Goal: Task Accomplishment & Management: Complete application form

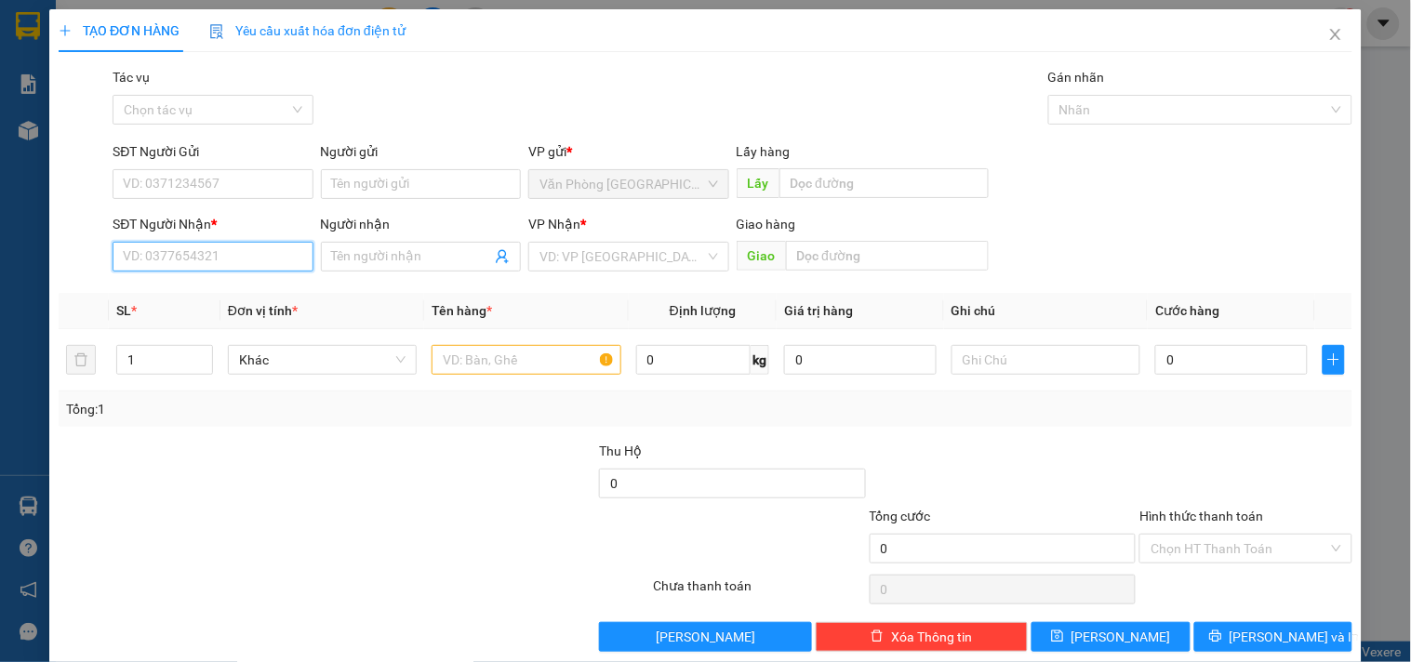
click at [245, 246] on input "SĐT Người Nhận *" at bounding box center [213, 257] width 200 height 30
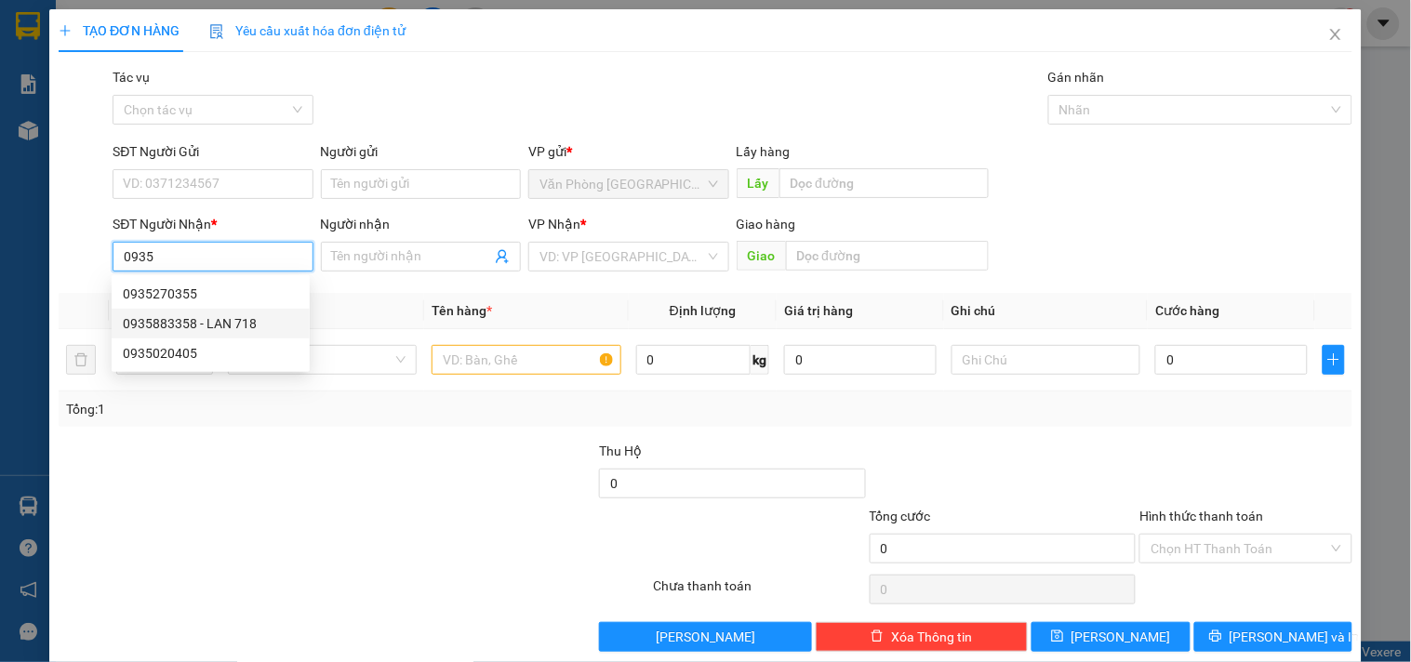
click at [258, 323] on div "0935883358 - LAN 718" at bounding box center [211, 323] width 176 height 20
type input "0935883358"
type input "LAN 718"
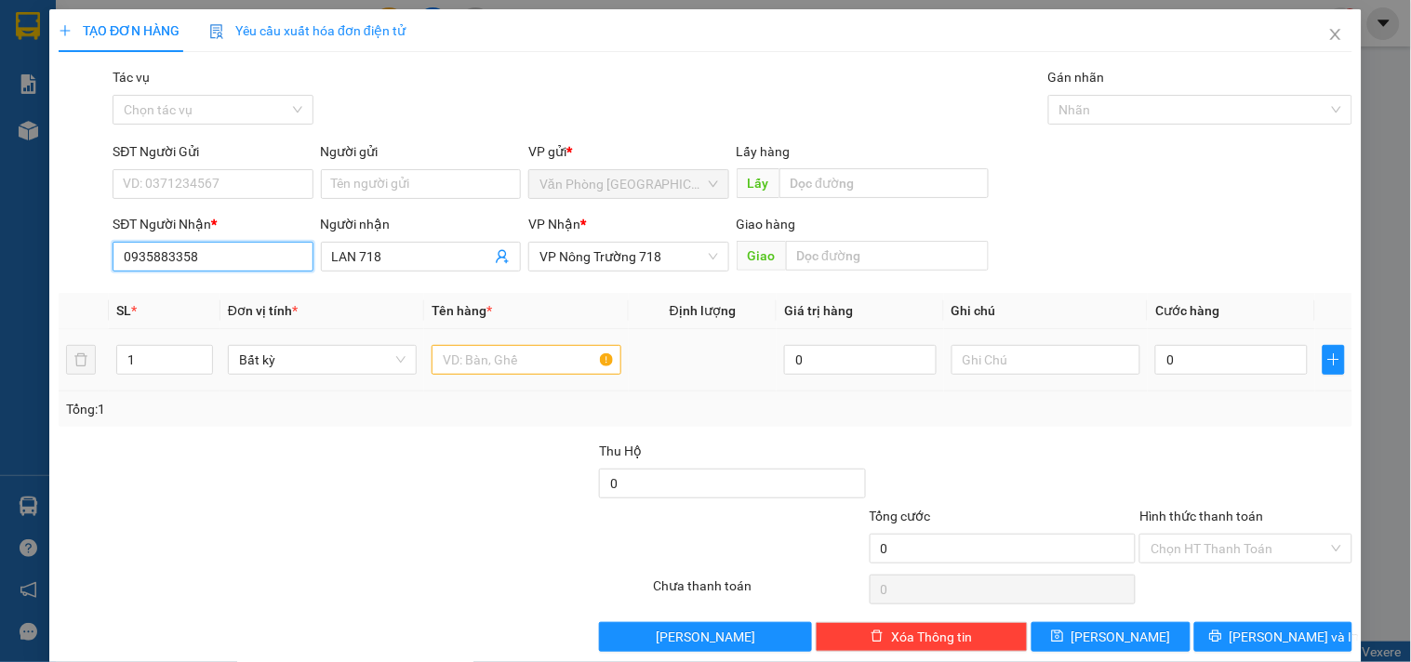
type input "0935883358"
click at [475, 365] on input "text" at bounding box center [525, 360] width 189 height 30
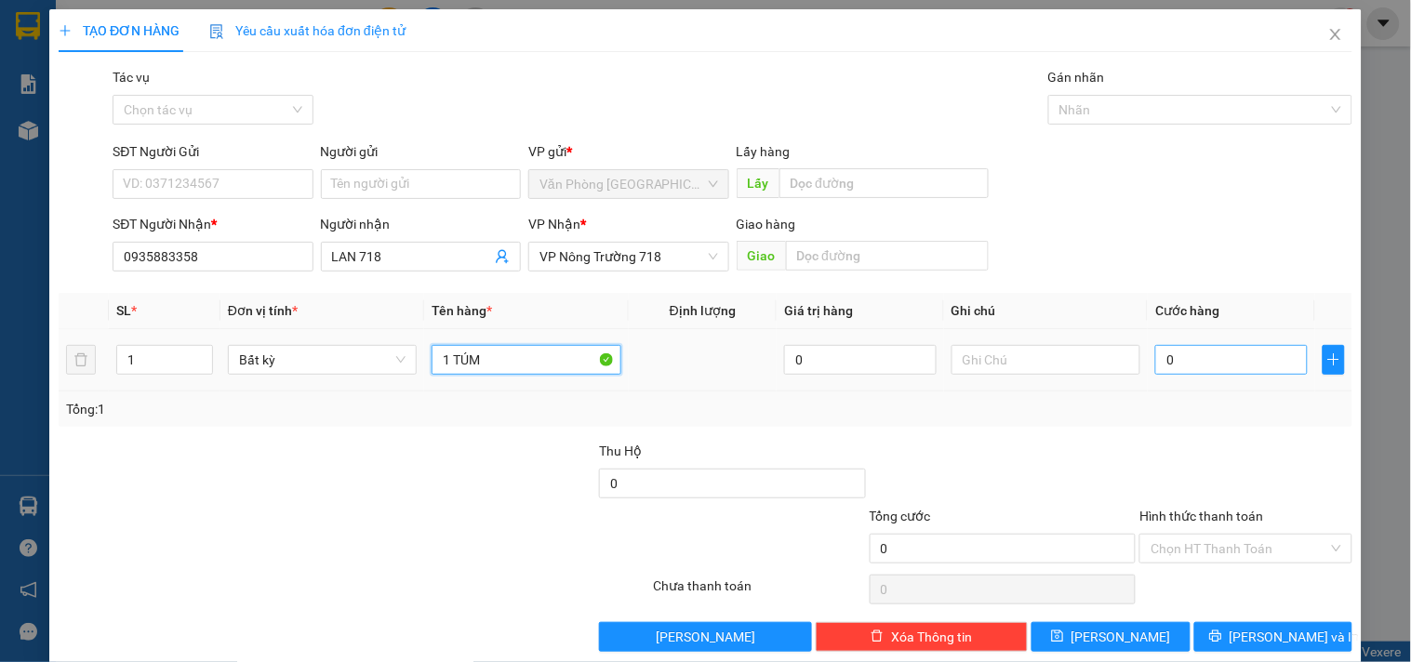
type input "1 TÚM"
click at [1205, 372] on input "0" at bounding box center [1231, 360] width 152 height 30
type input "5"
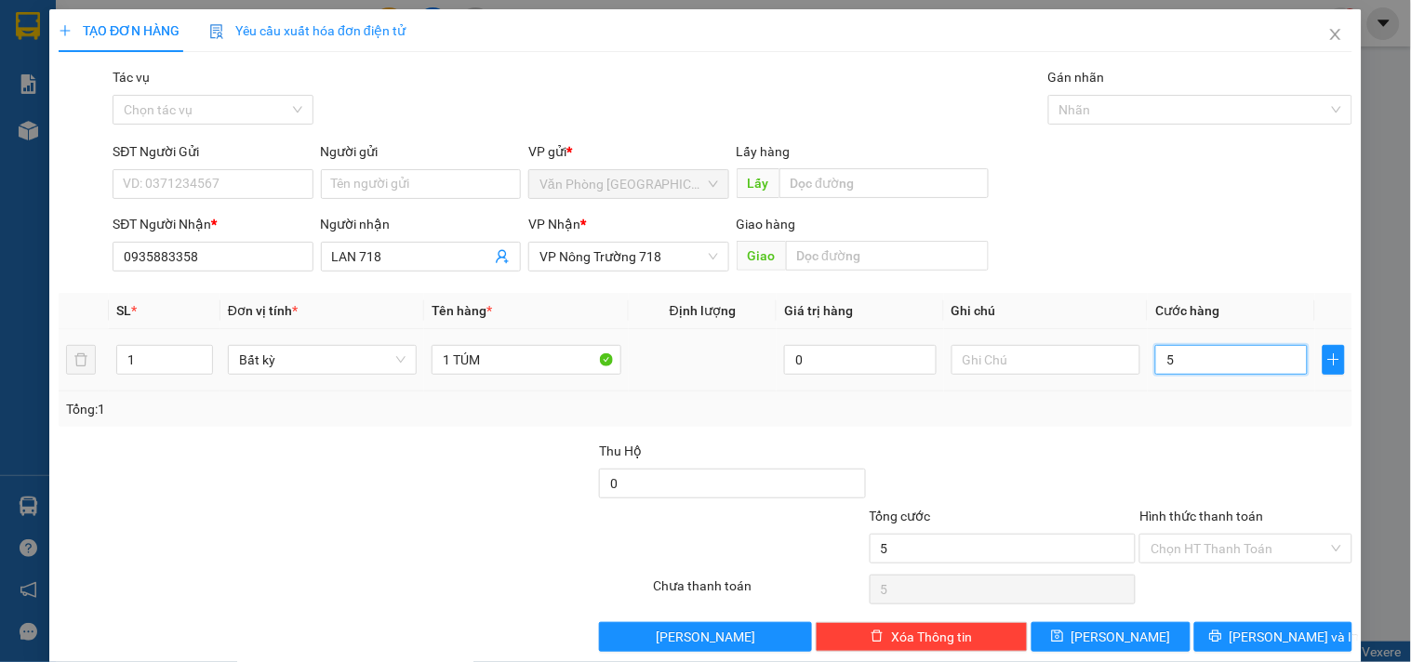
type input "50"
type input "500"
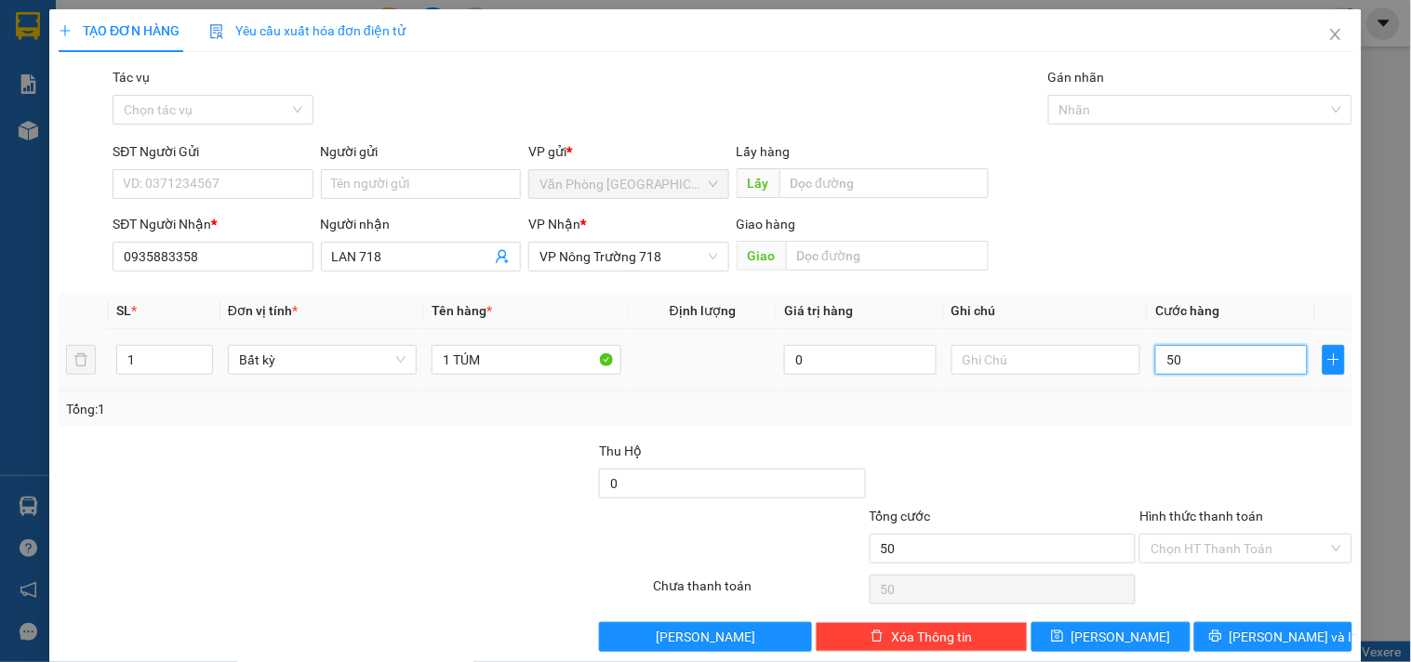
type input "500"
type input "5.000"
type input "50.000"
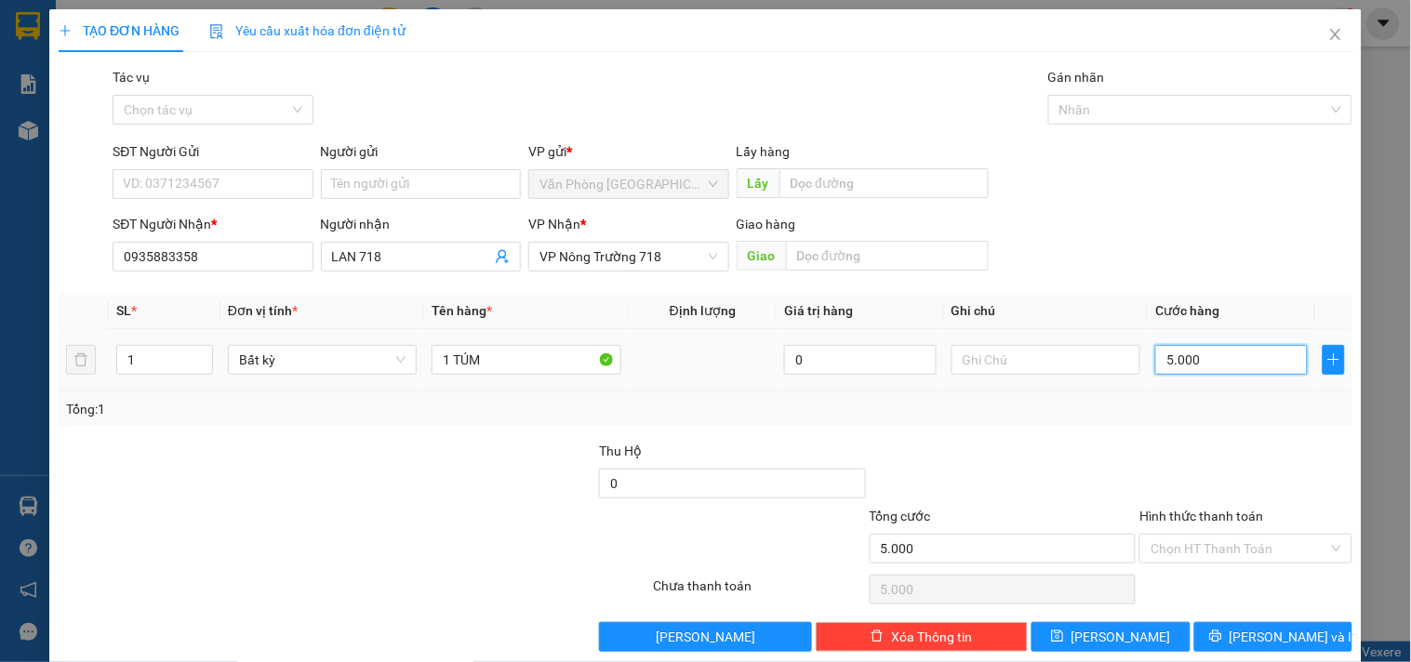
type input "50.000"
click at [1308, 551] on input "Hình thức thanh toán" at bounding box center [1238, 549] width 177 height 28
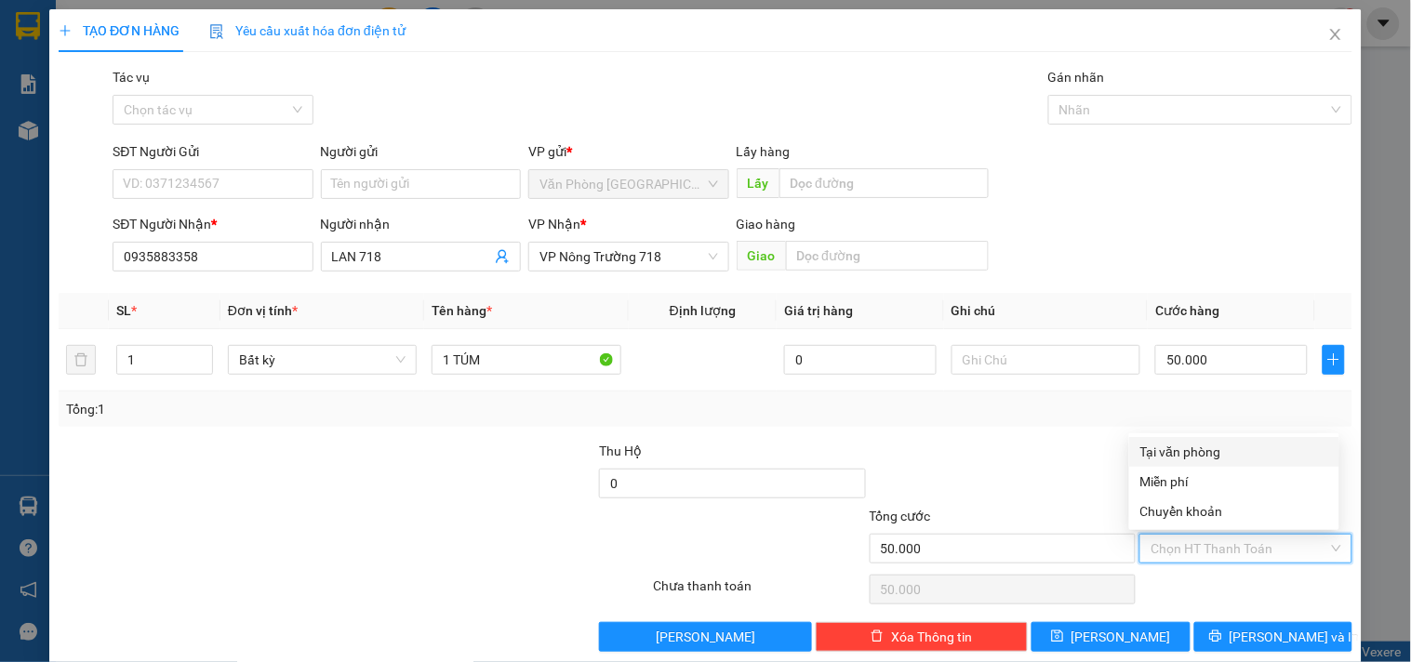
click at [1200, 449] on div "Tại văn phòng" at bounding box center [1234, 452] width 188 height 20
type input "0"
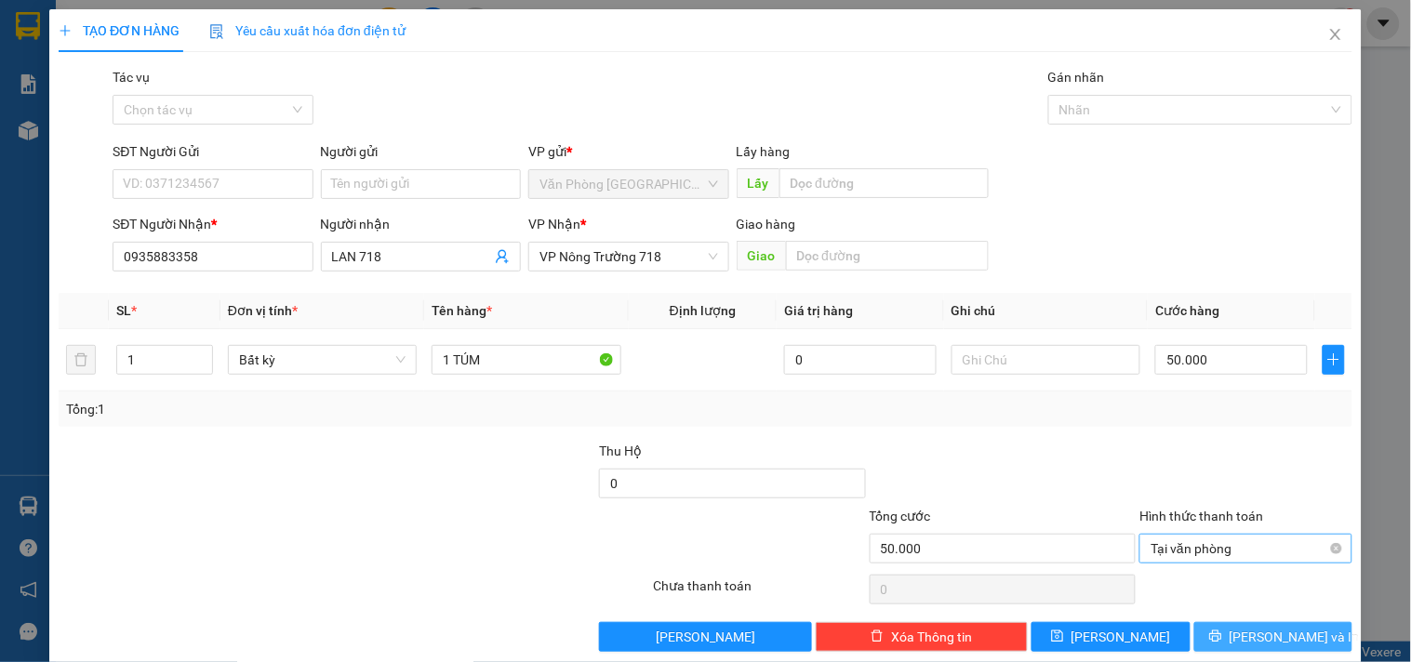
drag, startPoint x: 1237, startPoint y: 623, endPoint x: 1242, endPoint y: 558, distance: 65.3
click at [1235, 623] on button "[PERSON_NAME] và In" at bounding box center [1273, 637] width 158 height 30
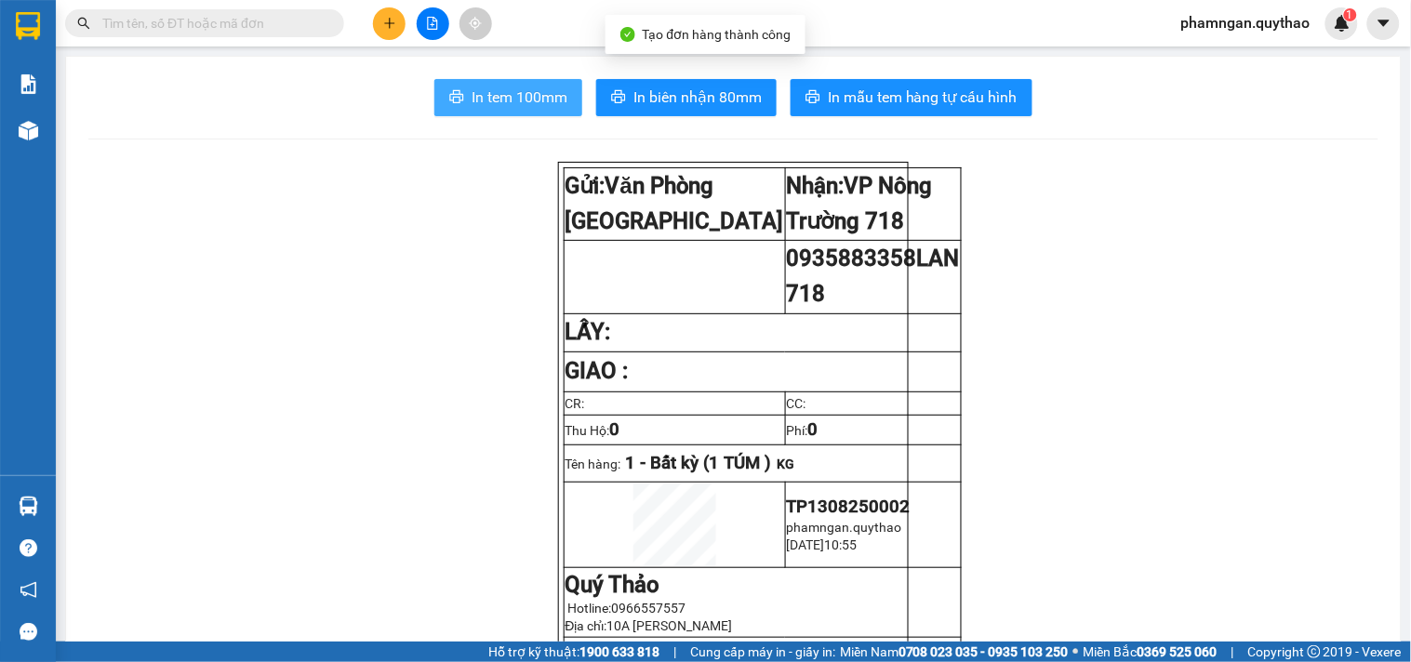
click at [488, 99] on span "In tem 100mm" at bounding box center [519, 97] width 96 height 23
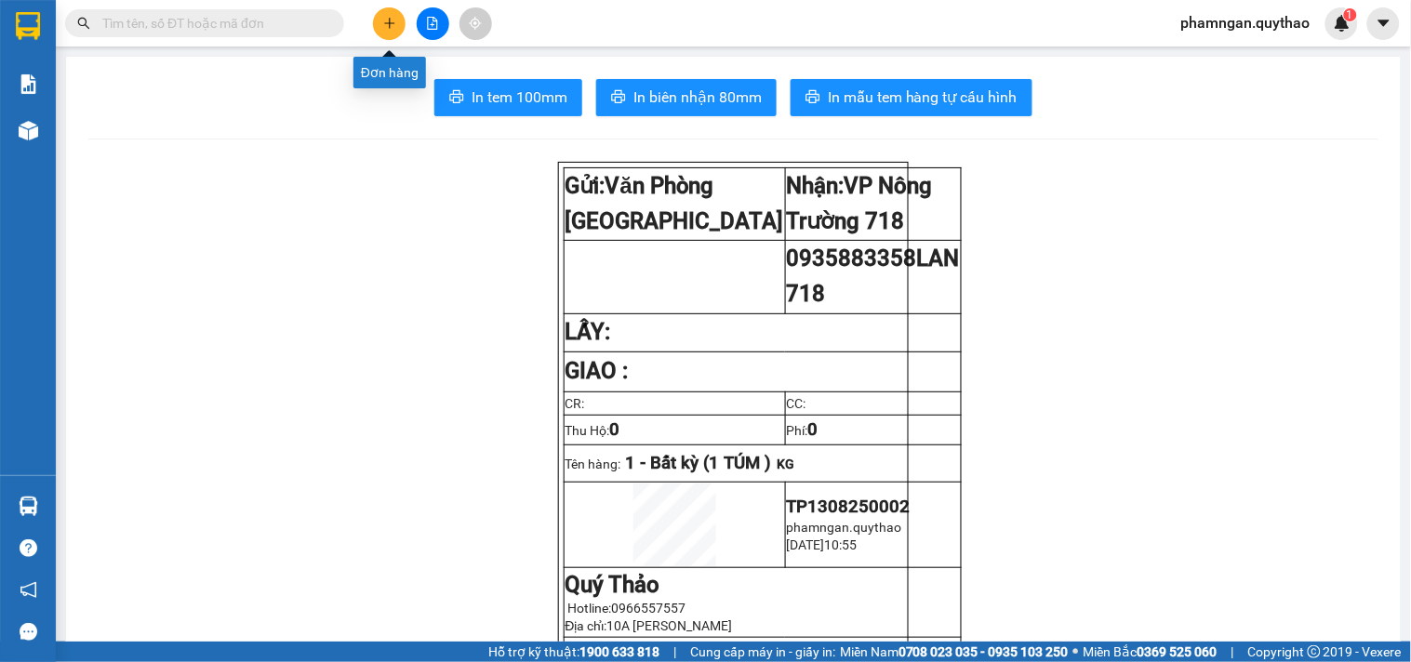
click at [386, 25] on icon "plus" at bounding box center [389, 23] width 13 height 13
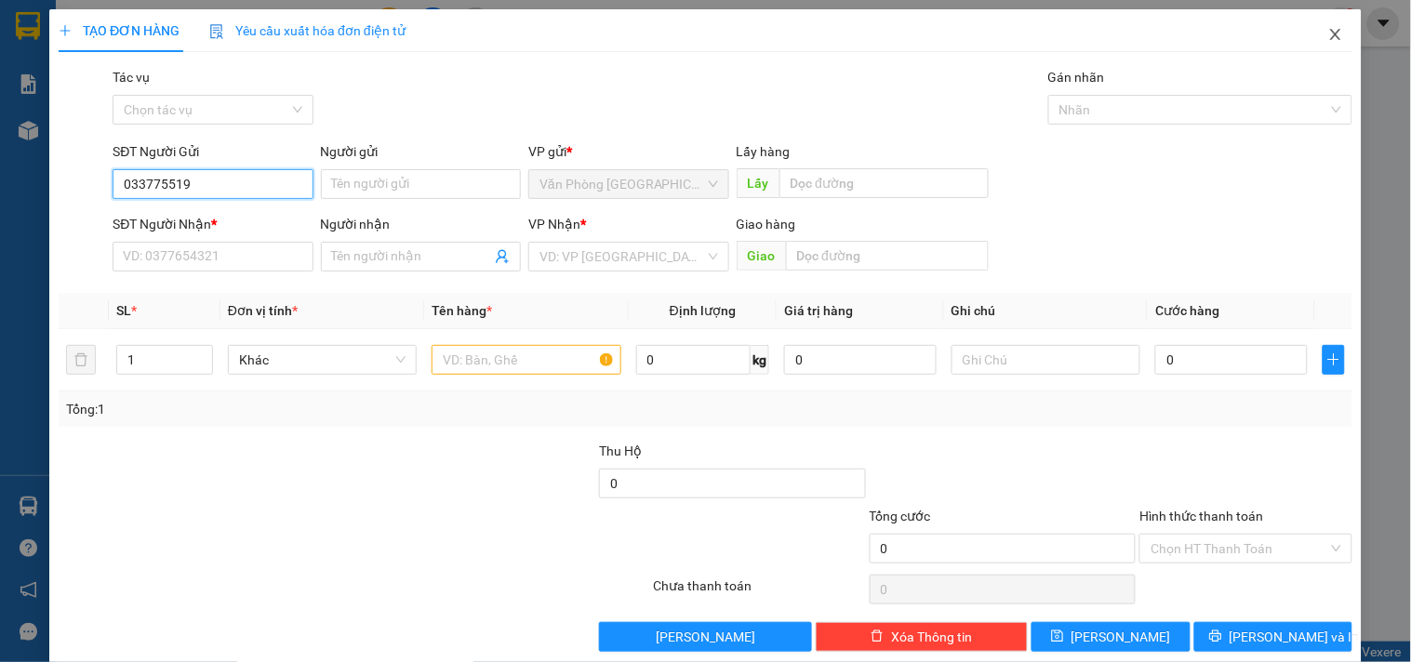
type input "0337755194"
click at [245, 227] on div "0337755194" at bounding box center [211, 221] width 176 height 20
type input "0936474743"
type input "0337755194"
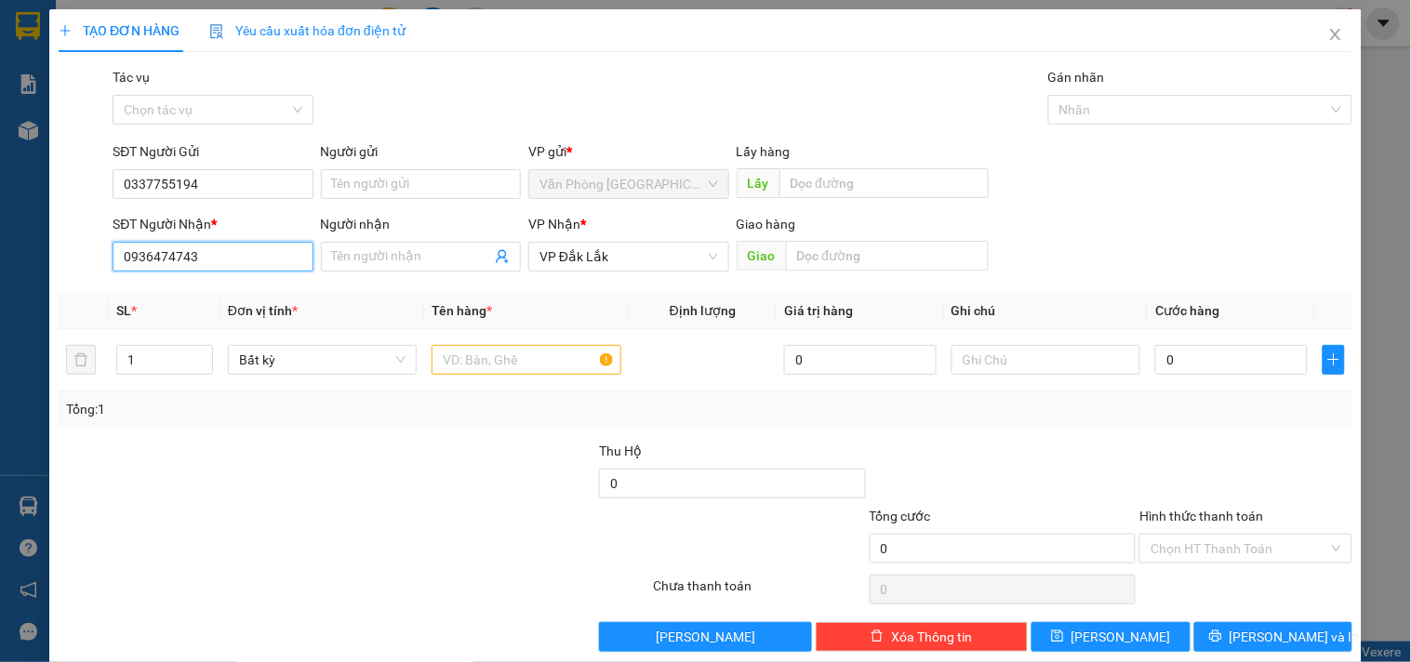
drag, startPoint x: 226, startPoint y: 257, endPoint x: 0, endPoint y: 239, distance: 226.6
click at [0, 242] on div "TẠO ĐƠN HÀNG Yêu cầu xuất hóa đơn điện tử Transit Pickup Surcharge Ids Transit …" at bounding box center [705, 331] width 1411 height 662
click at [182, 298] on div "0974874884" at bounding box center [211, 294] width 176 height 20
drag, startPoint x: 252, startPoint y: 252, endPoint x: 228, endPoint y: 266, distance: 27.9
click at [245, 256] on input "0974874884" at bounding box center [213, 257] width 200 height 30
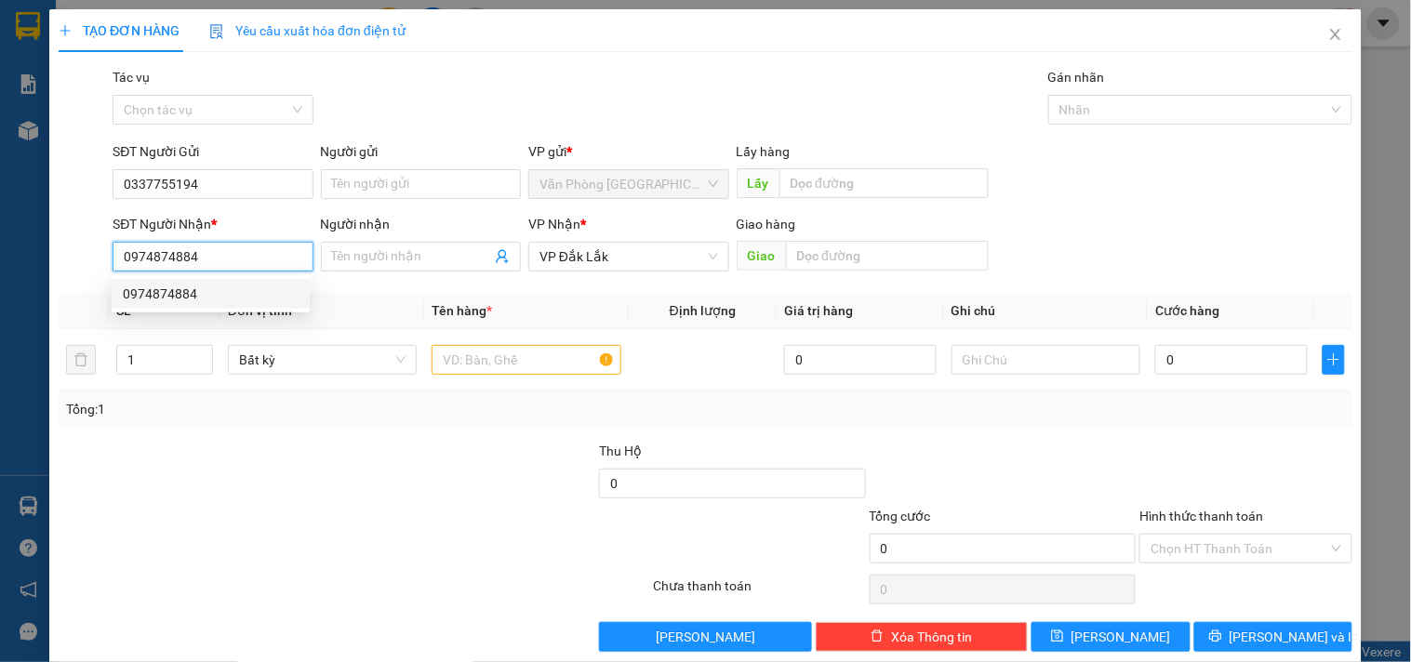
click at [178, 298] on div "0974874884" at bounding box center [211, 294] width 176 height 20
type input "0974874884"
click at [458, 363] on input "text" at bounding box center [525, 360] width 189 height 30
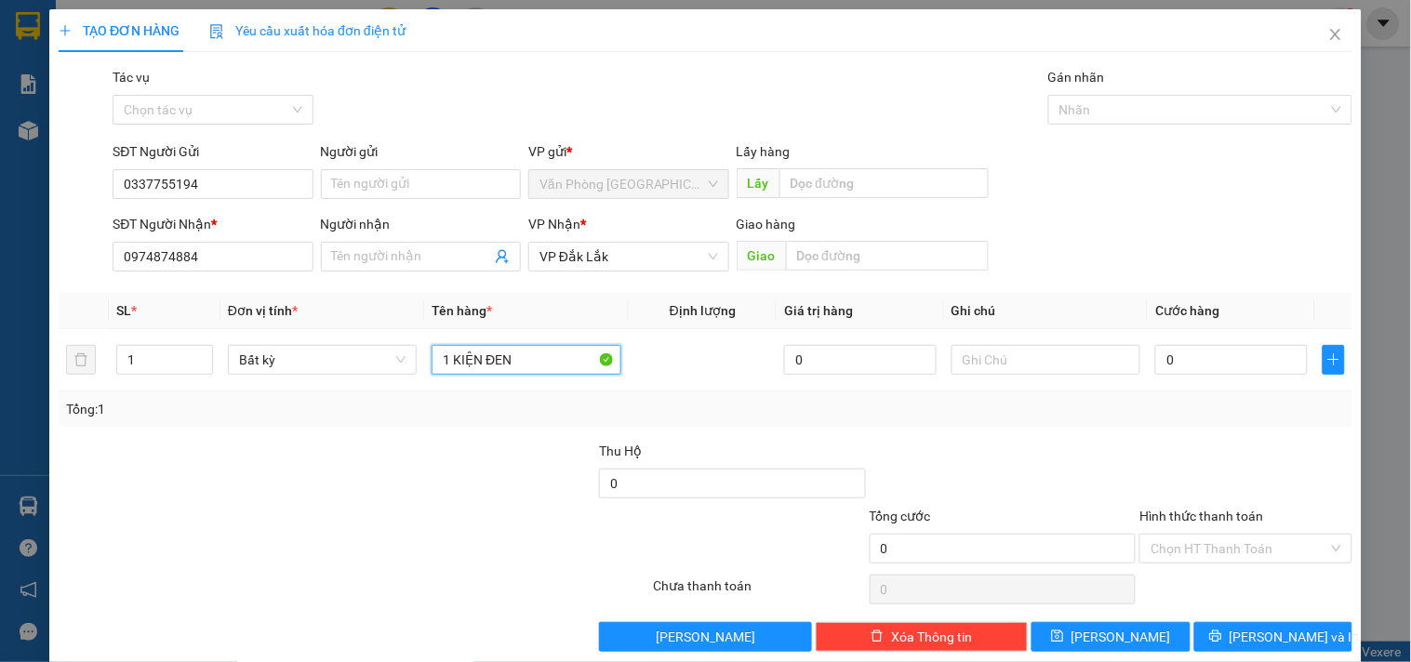
type input "1 KIỆN ĐEN"
click at [1291, 353] on input "0" at bounding box center [1231, 360] width 152 height 30
type input "5"
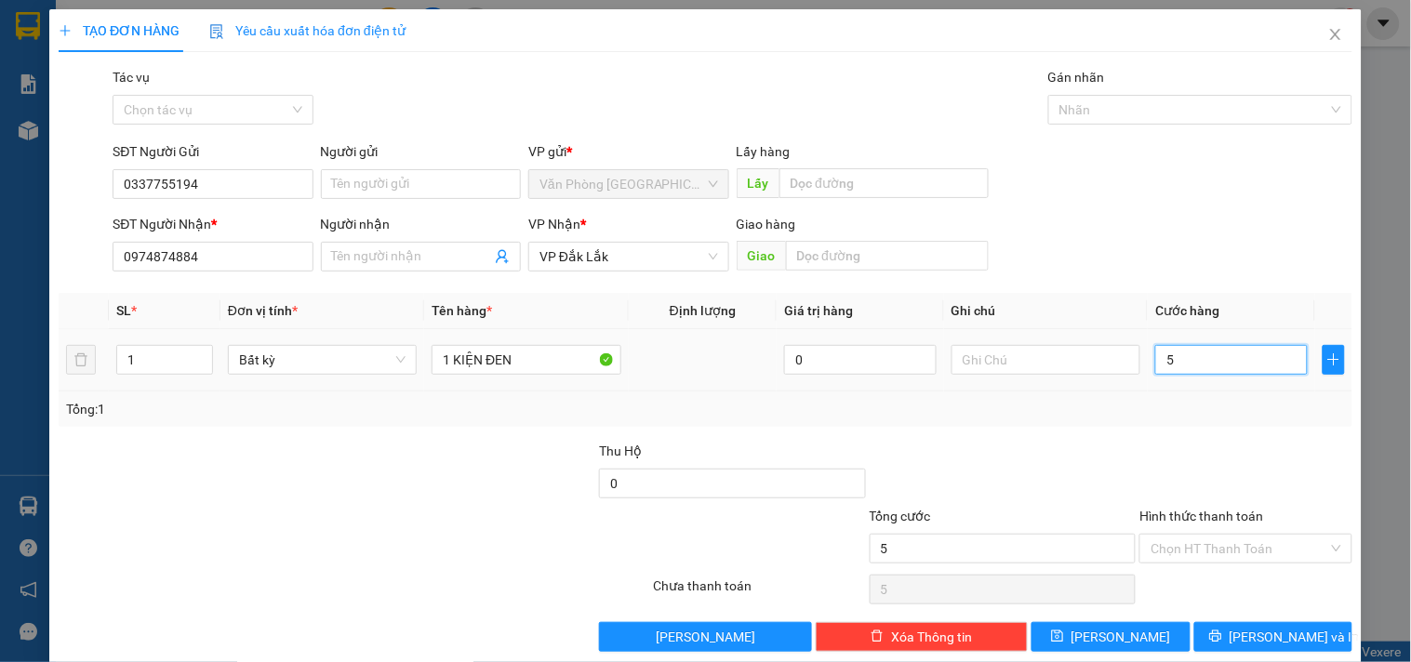
type input "50"
type input "500"
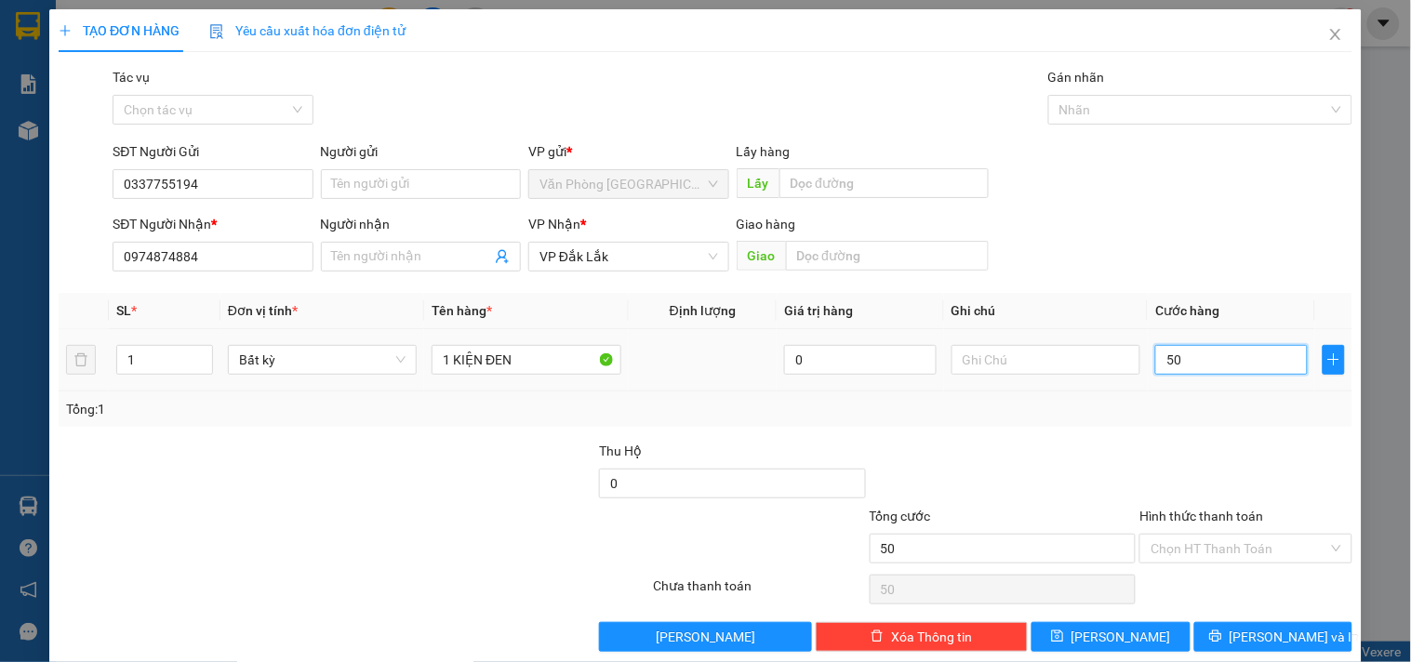
type input "500"
type input "5.000"
type input "50.000"
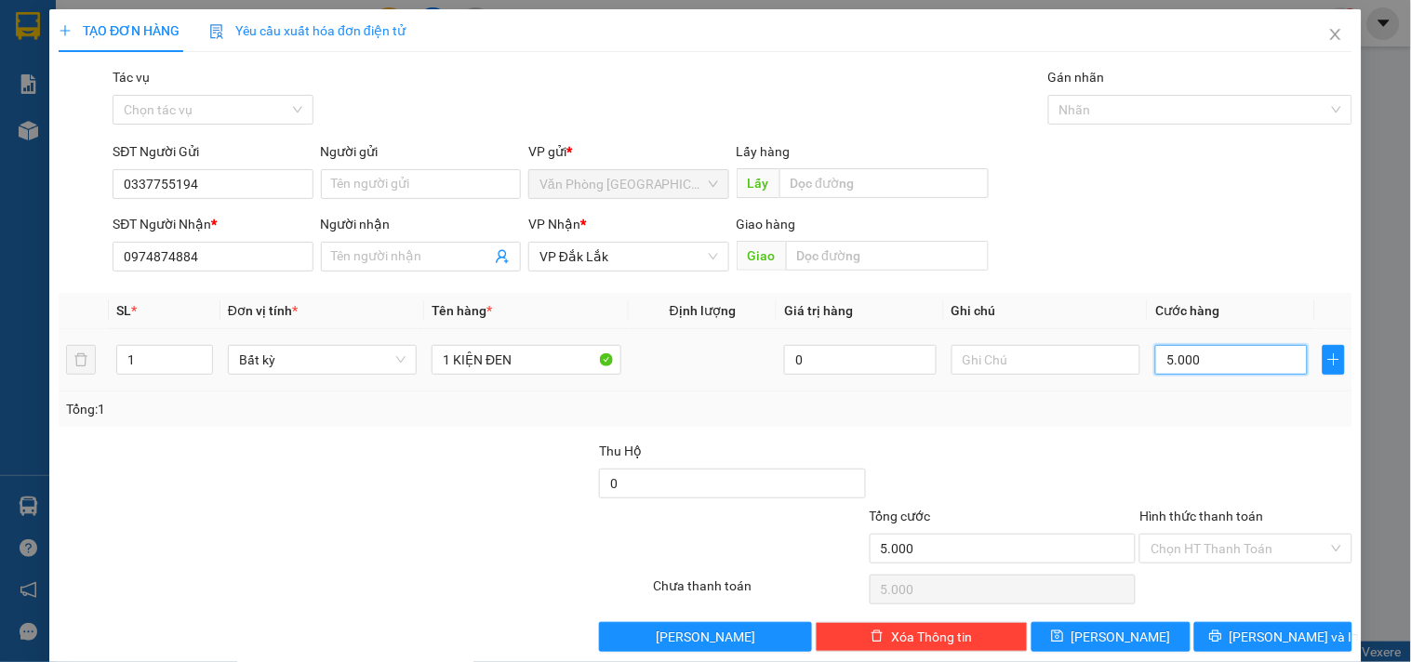
type input "50.000"
drag, startPoint x: 1225, startPoint y: 551, endPoint x: 1213, endPoint y: 519, distance: 34.7
click at [1225, 549] on input "Hình thức thanh toán" at bounding box center [1238, 549] width 177 height 28
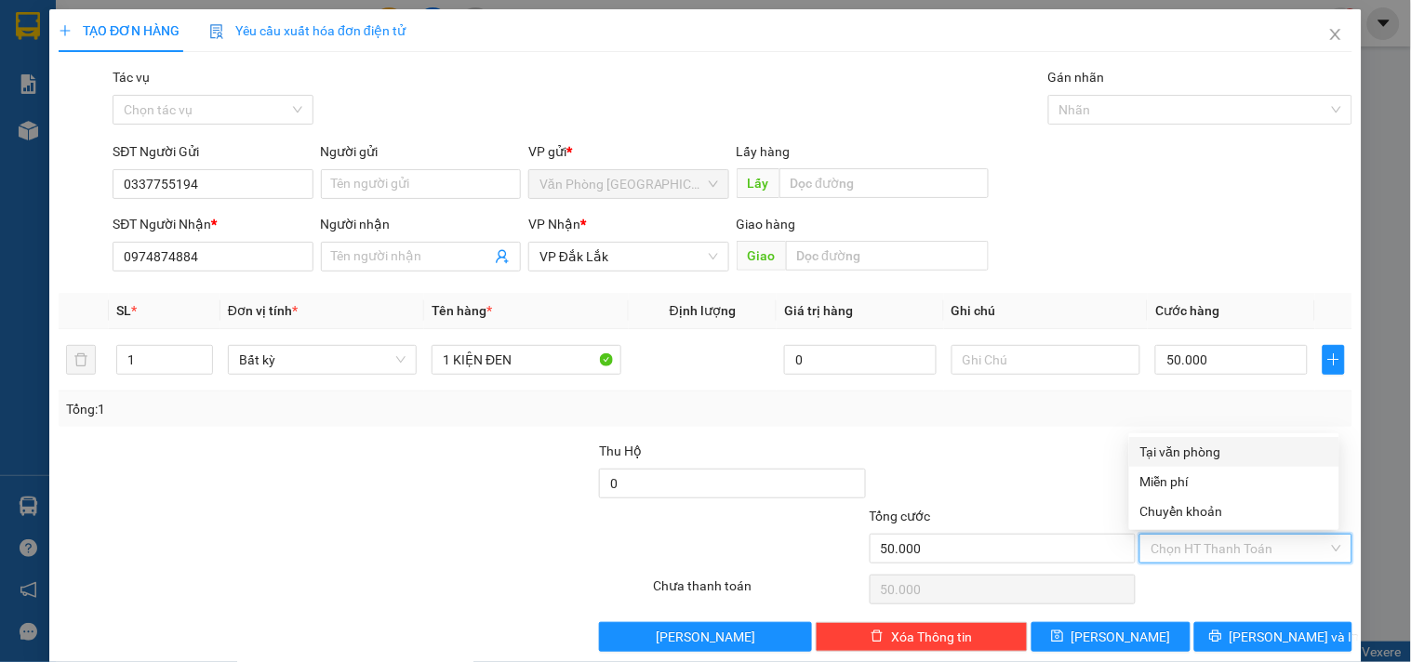
click at [1215, 443] on div "Tại văn phòng" at bounding box center [1234, 452] width 188 height 20
type input "0"
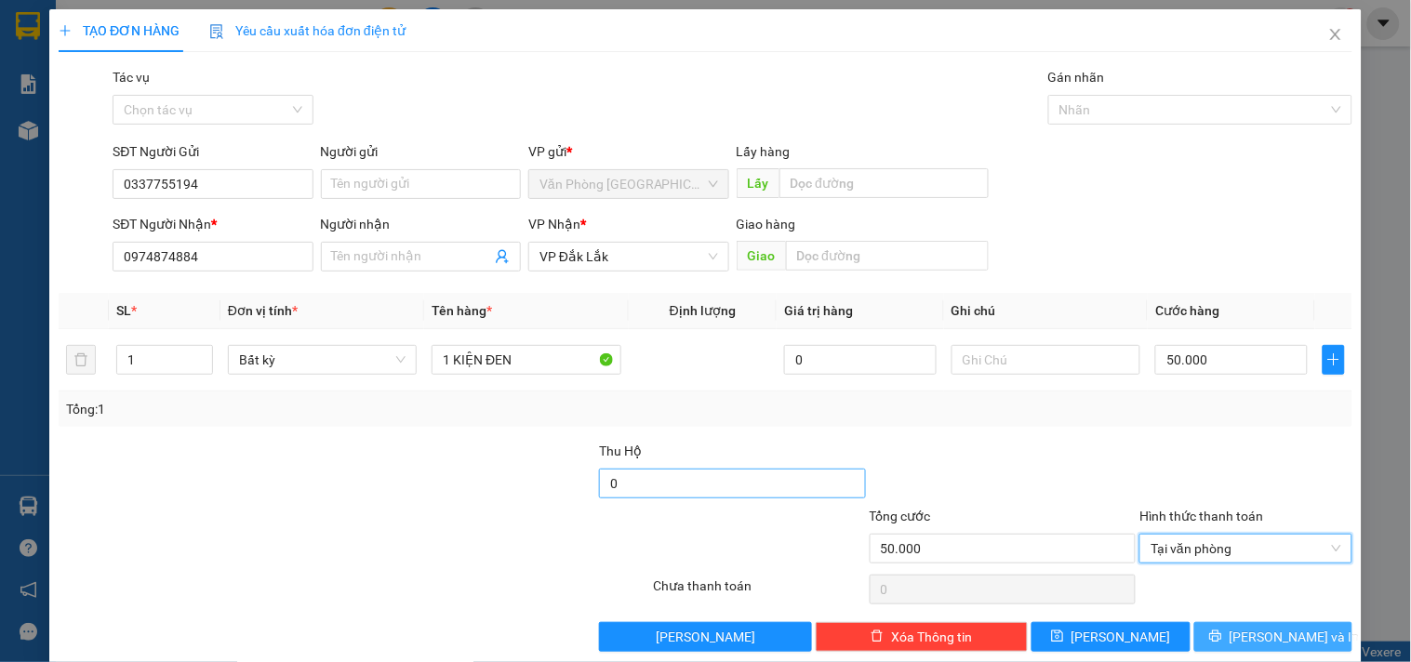
click at [1216, 632] on button "[PERSON_NAME] và In" at bounding box center [1273, 637] width 158 height 30
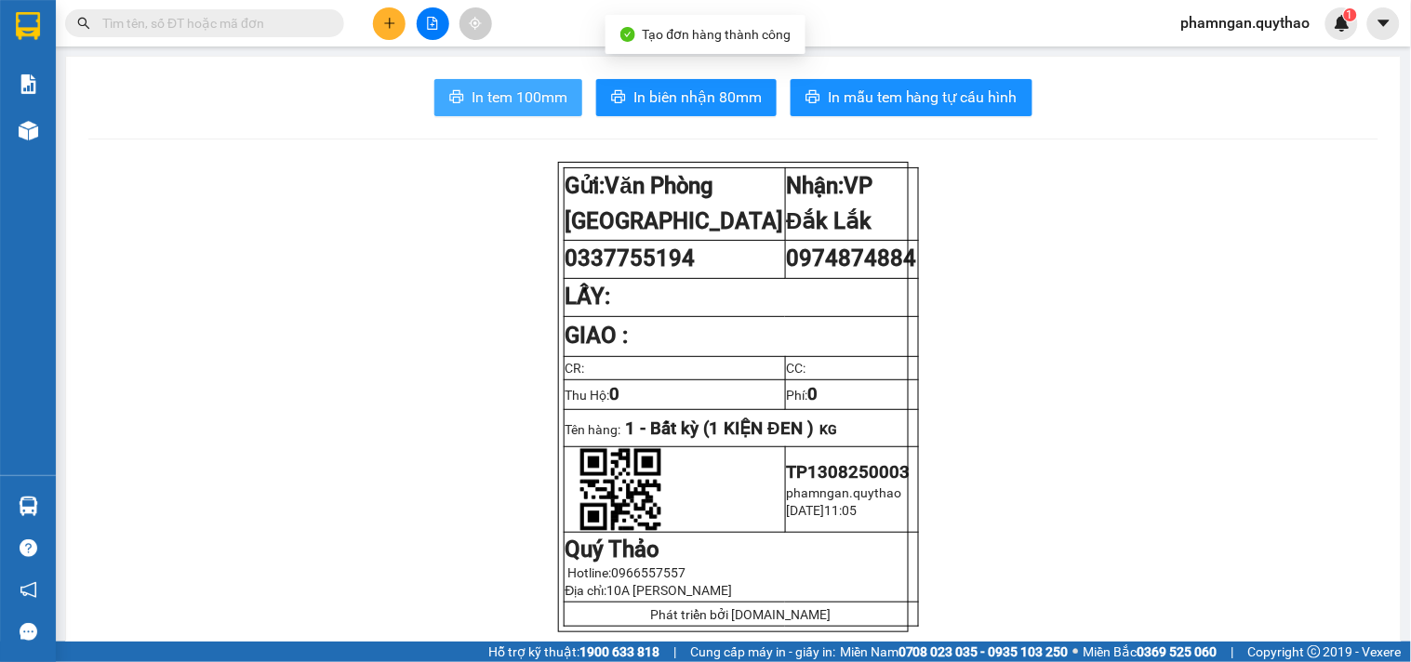
click at [510, 108] on span "In tem 100mm" at bounding box center [519, 97] width 96 height 23
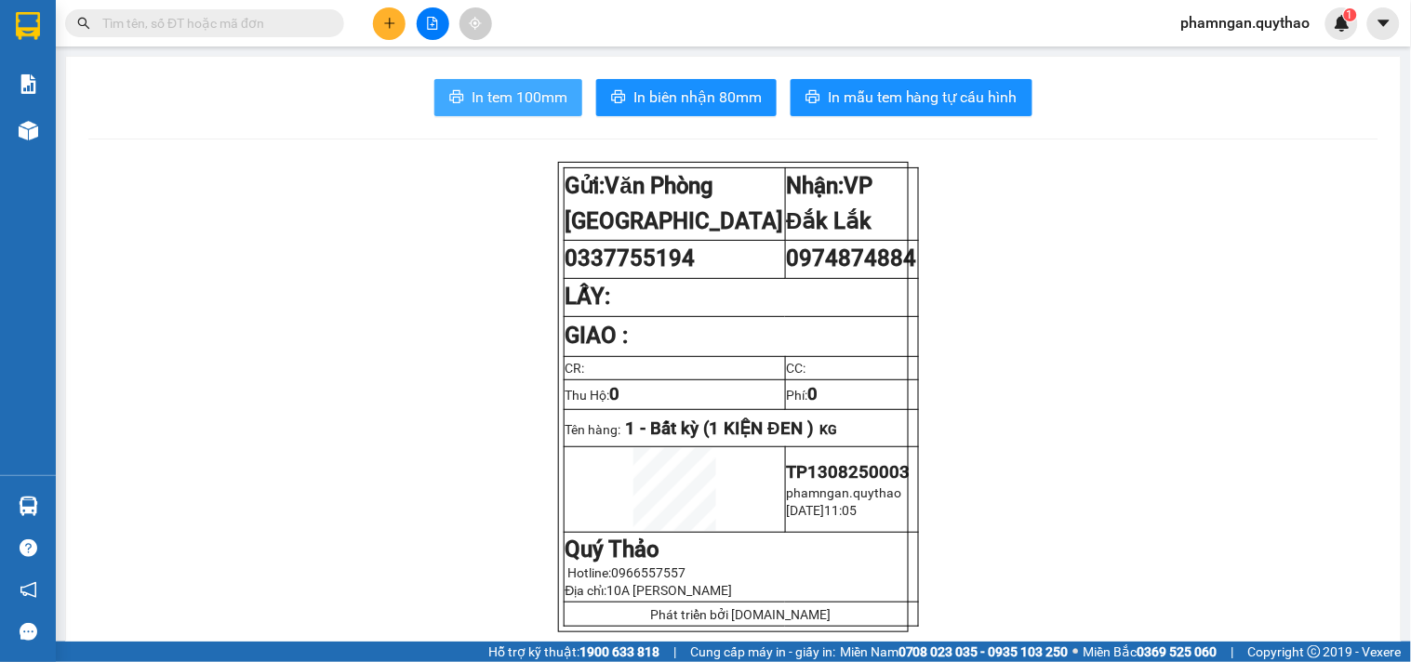
click at [461, 97] on button "In tem 100mm" at bounding box center [508, 97] width 148 height 37
click at [392, 29] on icon "plus" at bounding box center [389, 23] width 13 height 13
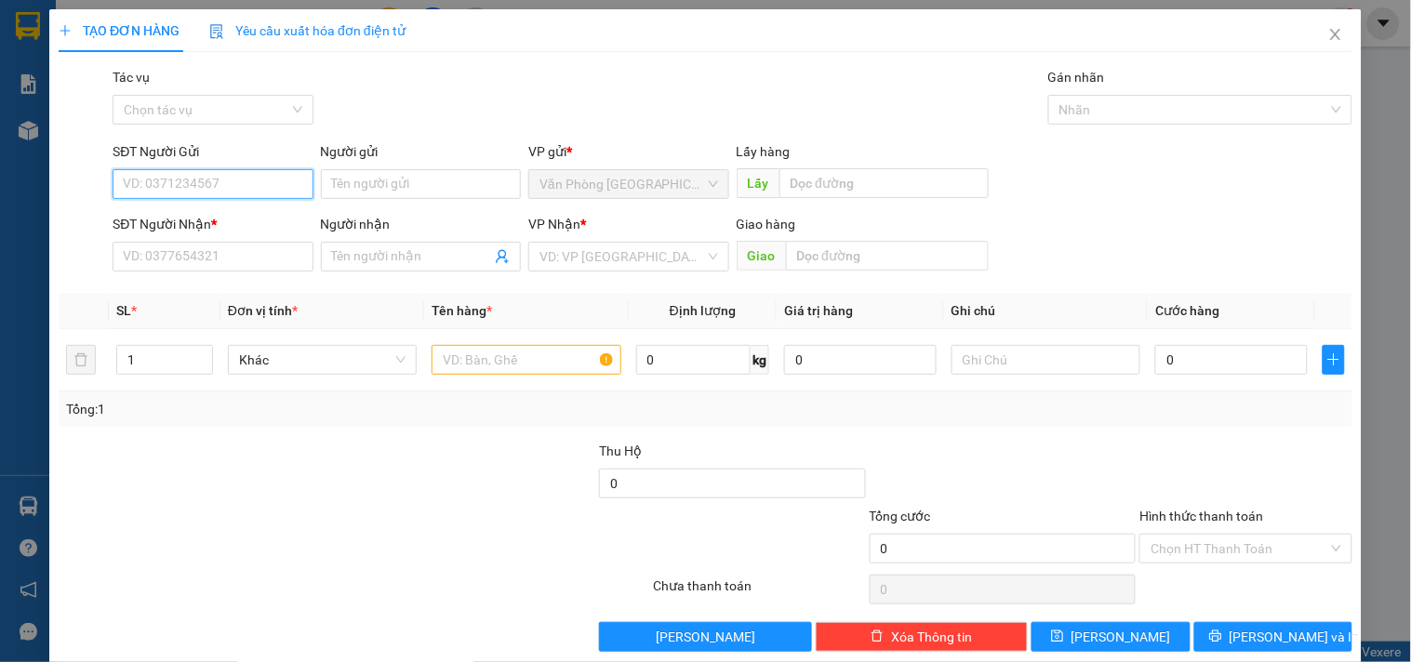
click at [266, 178] on input "SĐT Người Gửi" at bounding box center [213, 184] width 200 height 30
type input "0911499178"
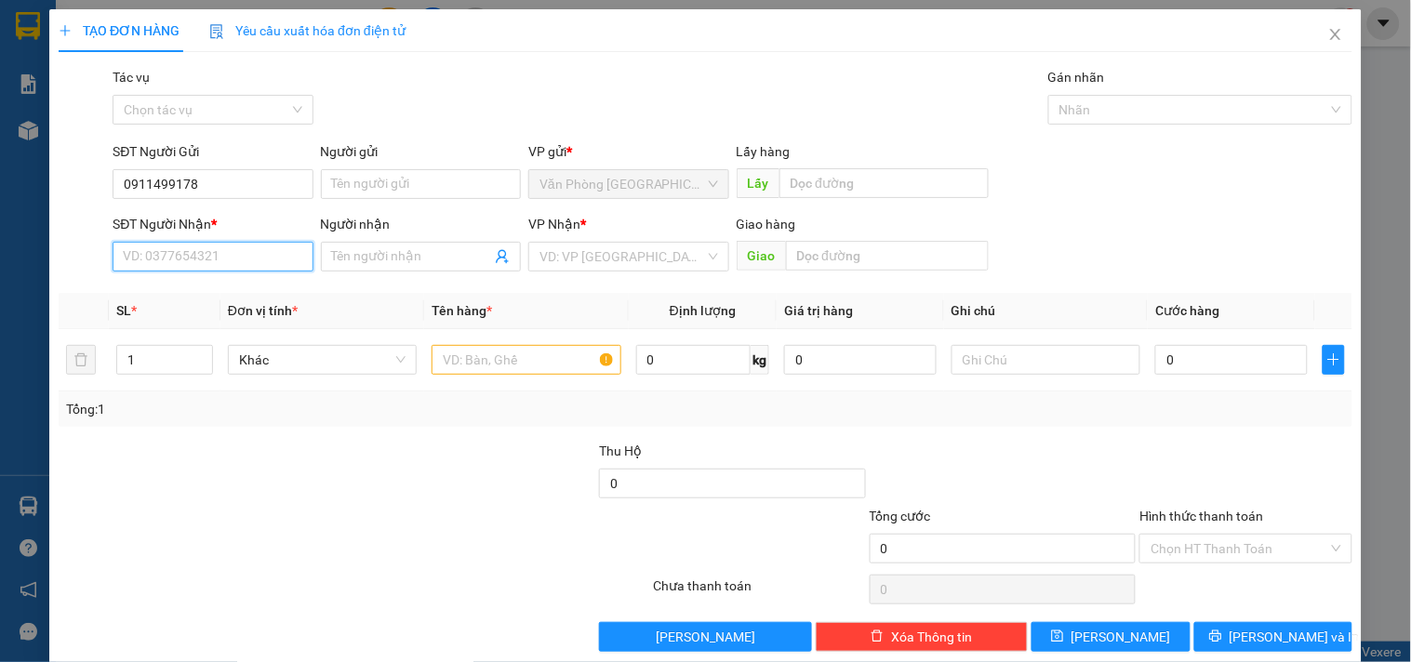
click at [205, 263] on input "SĐT Người Nhận *" at bounding box center [213, 257] width 200 height 30
click at [216, 291] on div "0914073099" at bounding box center [211, 294] width 176 height 20
type input "0914073099"
click at [474, 360] on input "text" at bounding box center [525, 360] width 189 height 30
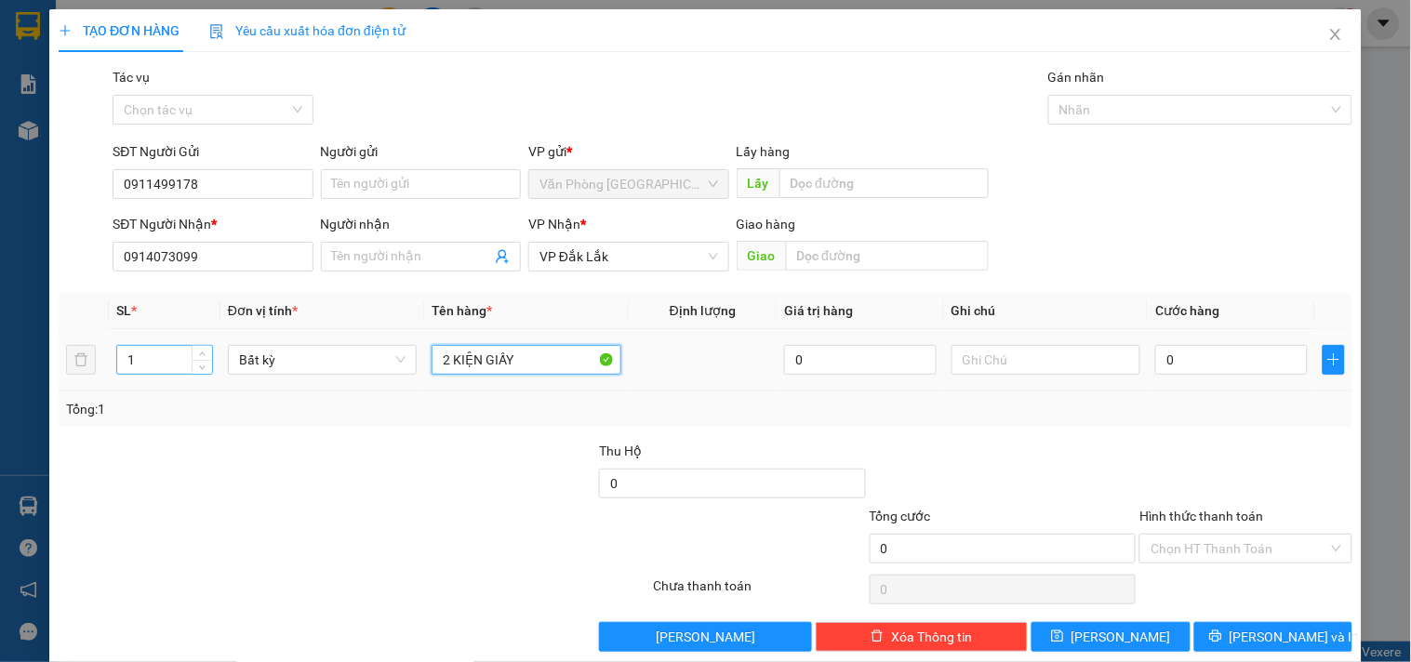
type input "2 KIỆN GIẤY"
click at [167, 357] on input "1" at bounding box center [164, 360] width 95 height 28
type input "2"
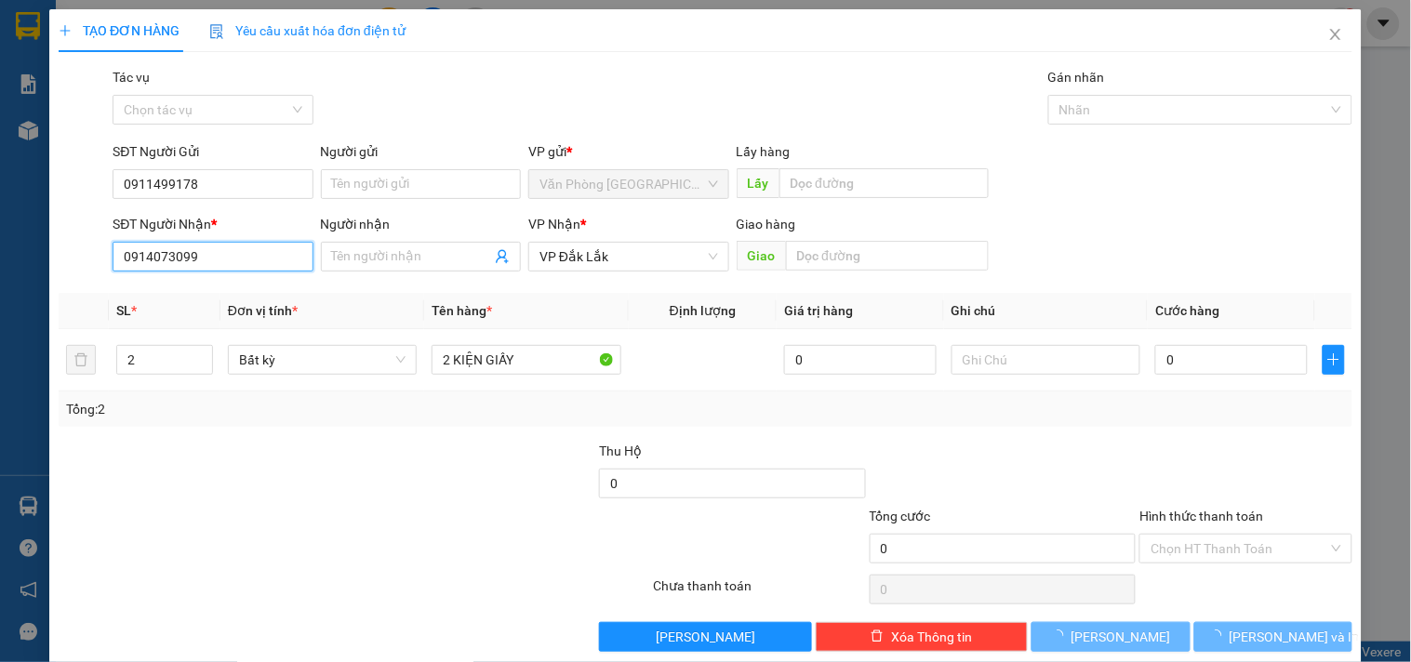
drag, startPoint x: 258, startPoint y: 262, endPoint x: 0, endPoint y: 282, distance: 259.2
click at [0, 282] on div "TẠO ĐƠN HÀNG Yêu cầu xuất hóa đơn điện tử Transit Pickup Surcharge Ids Transit …" at bounding box center [705, 331] width 1411 height 662
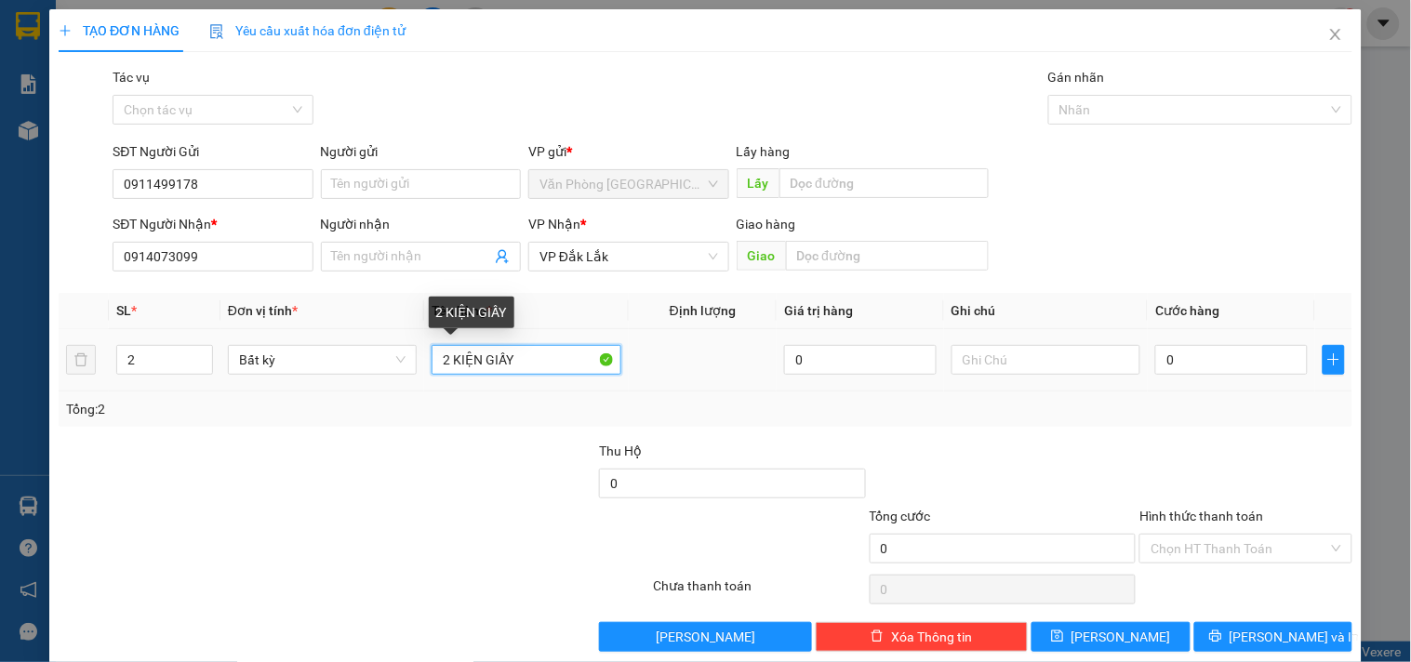
click at [446, 360] on input "2 KIỆN GIẤY" at bounding box center [525, 360] width 189 height 30
click at [476, 358] on input "2 KIỆN GIẤY" at bounding box center [525, 360] width 189 height 30
type input "2 CÂY GIẤY"
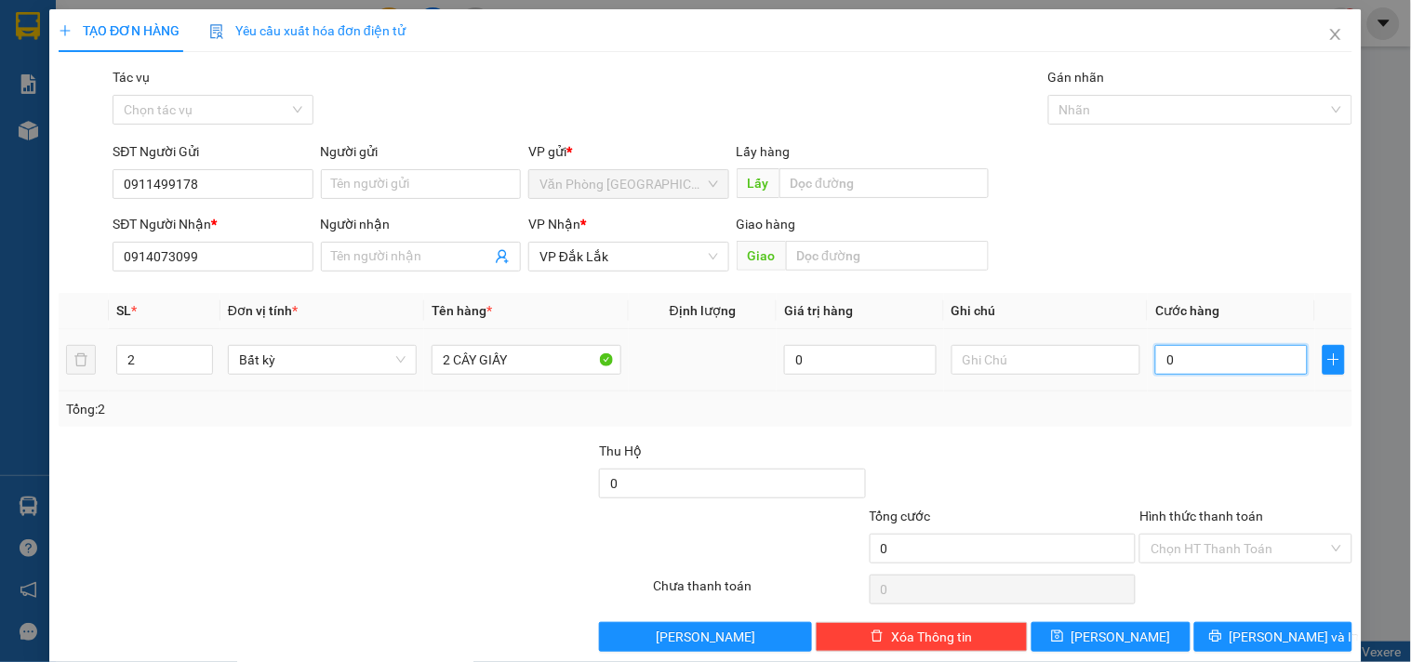
type input "1"
type input "12"
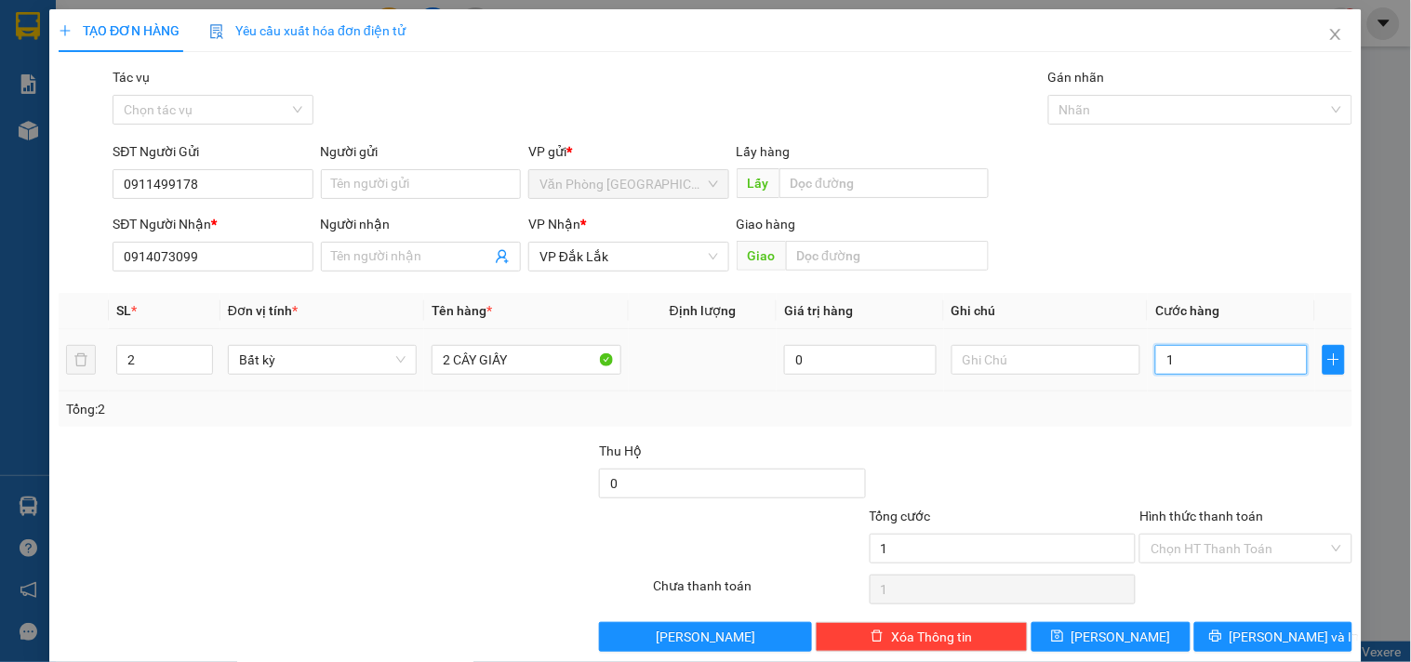
type input "12"
type input "120"
type input "1.200"
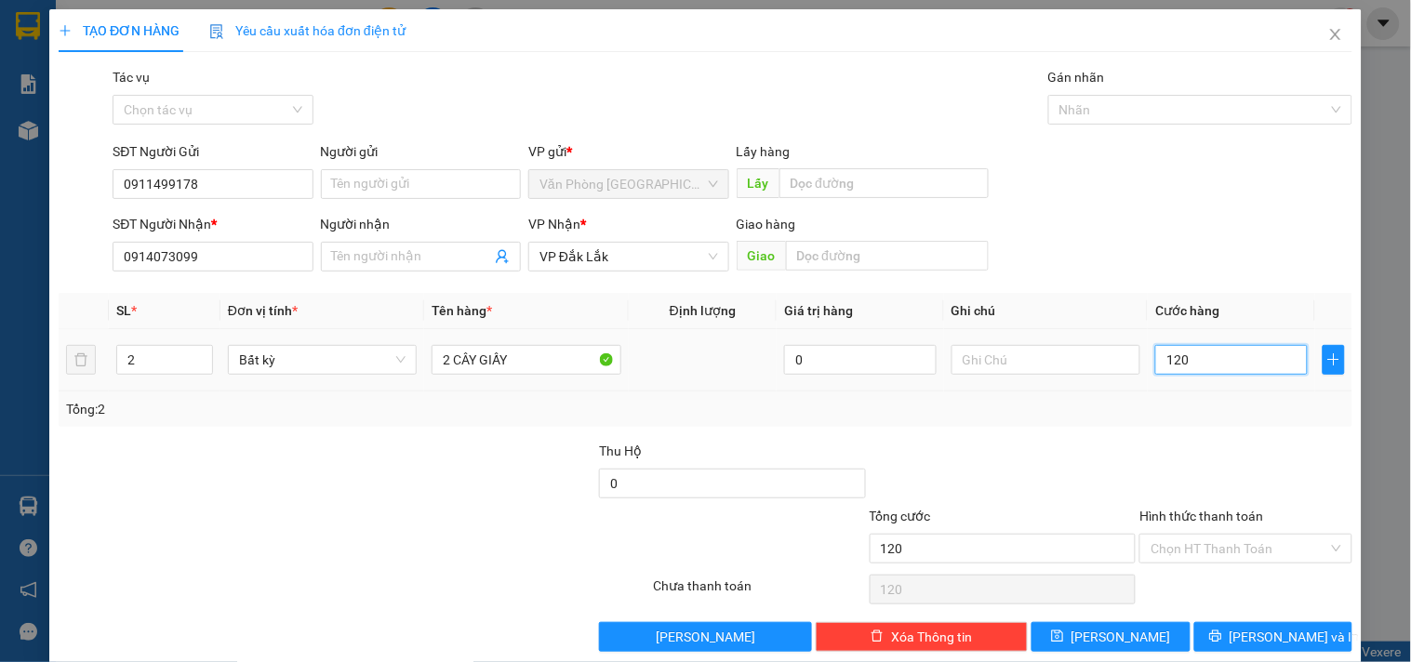
type input "1.200"
type input "12.000"
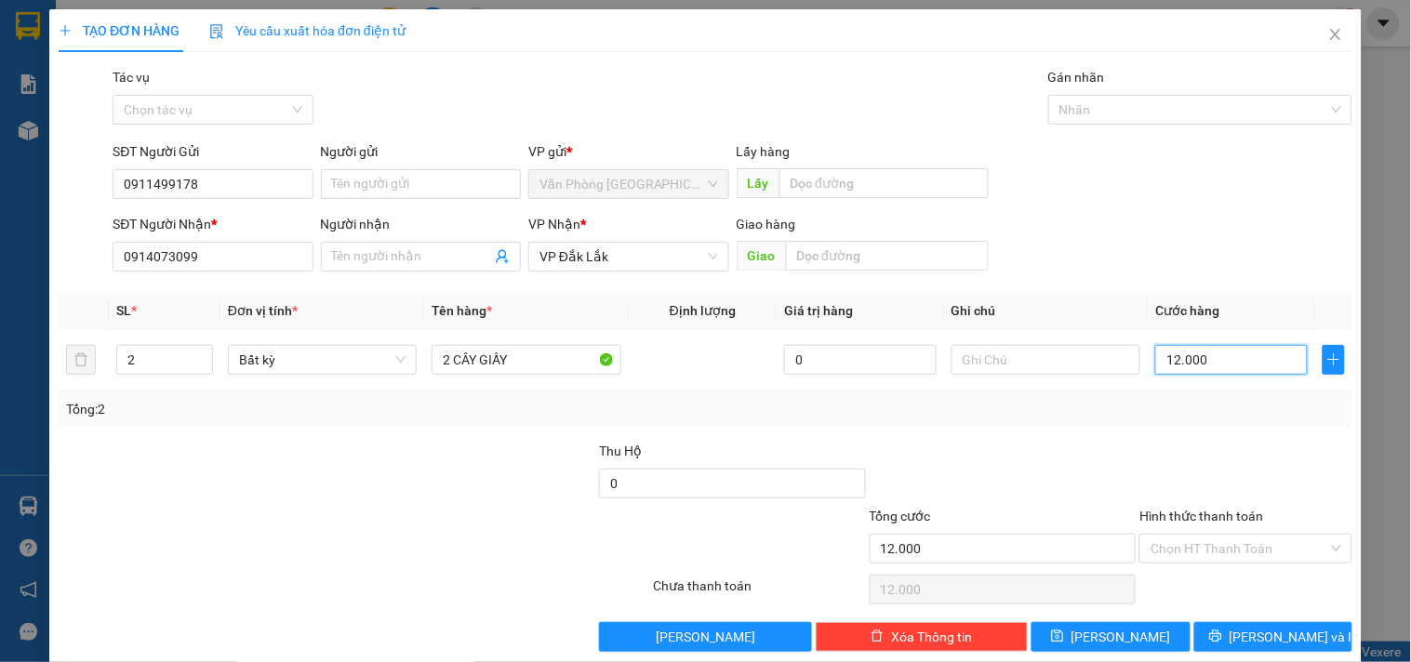
type input "120.000"
drag, startPoint x: 1201, startPoint y: 552, endPoint x: 1216, endPoint y: 505, distance: 49.7
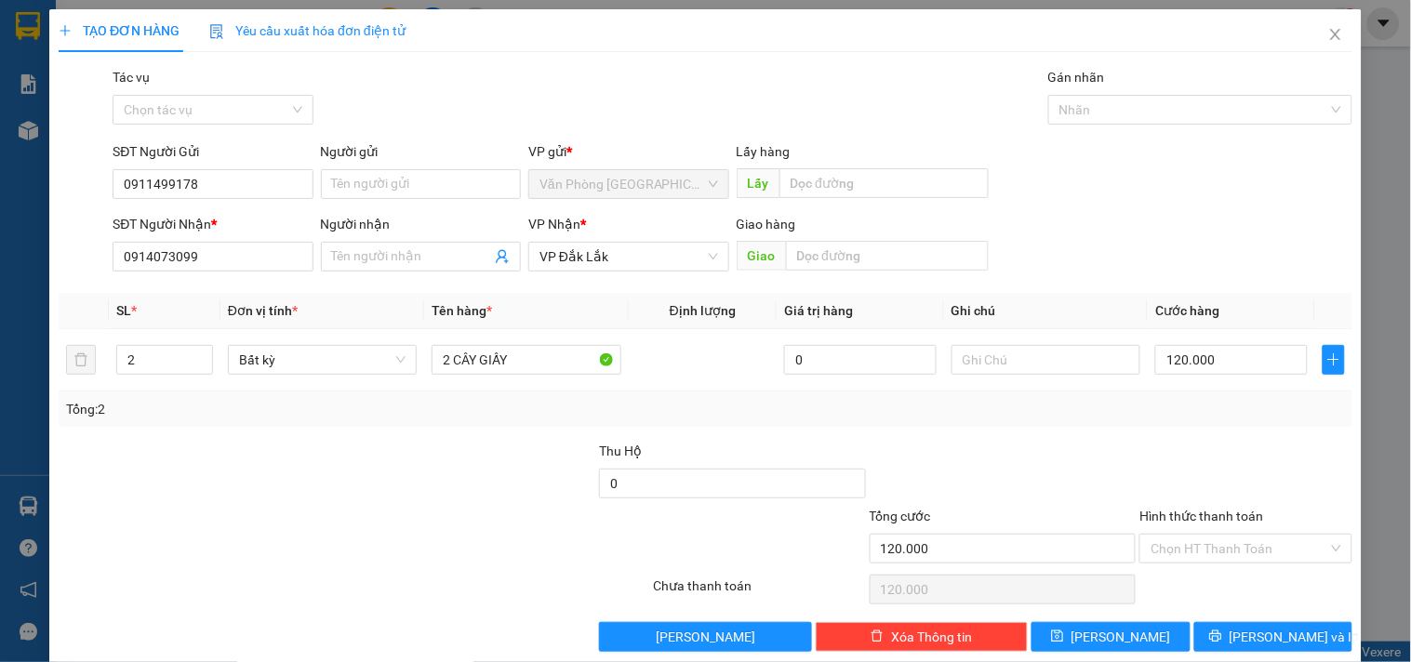
click at [1203, 549] on input "Hình thức thanh toán" at bounding box center [1238, 549] width 177 height 28
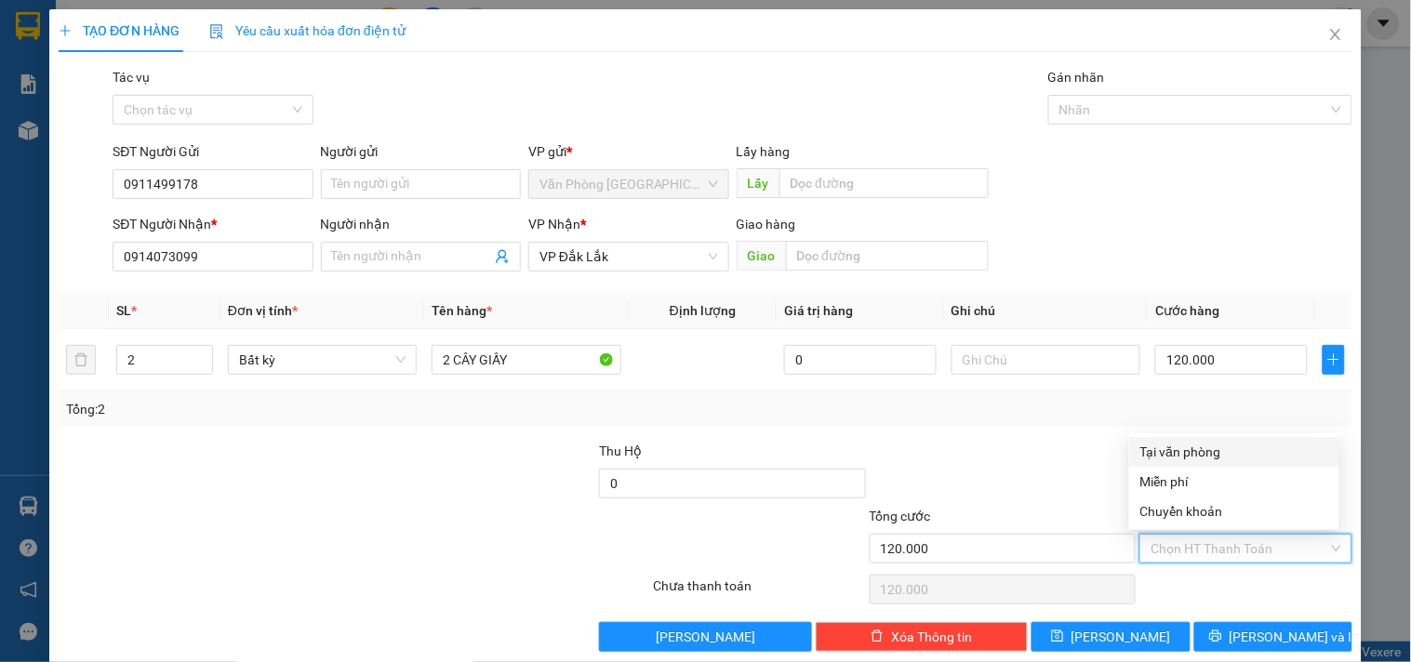
click at [1209, 444] on div "Tại văn phòng" at bounding box center [1234, 452] width 188 height 20
type input "0"
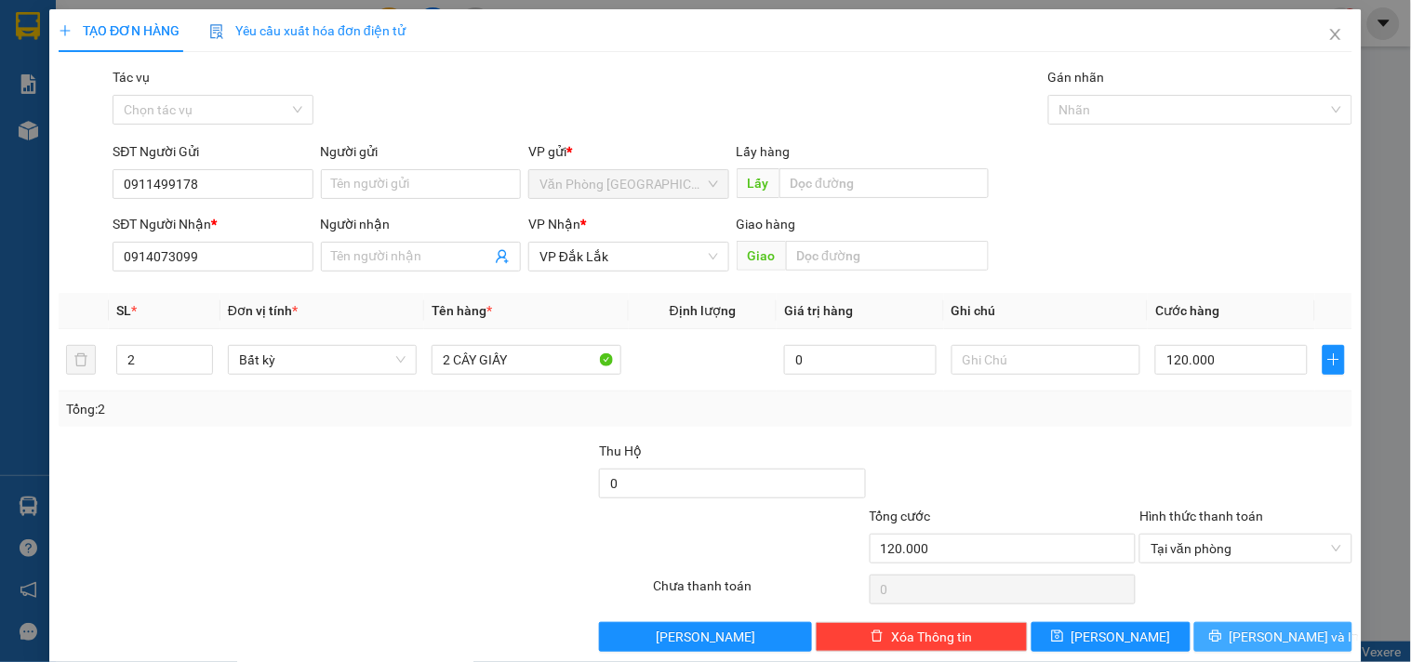
click at [1233, 627] on button "[PERSON_NAME] và In" at bounding box center [1273, 637] width 158 height 30
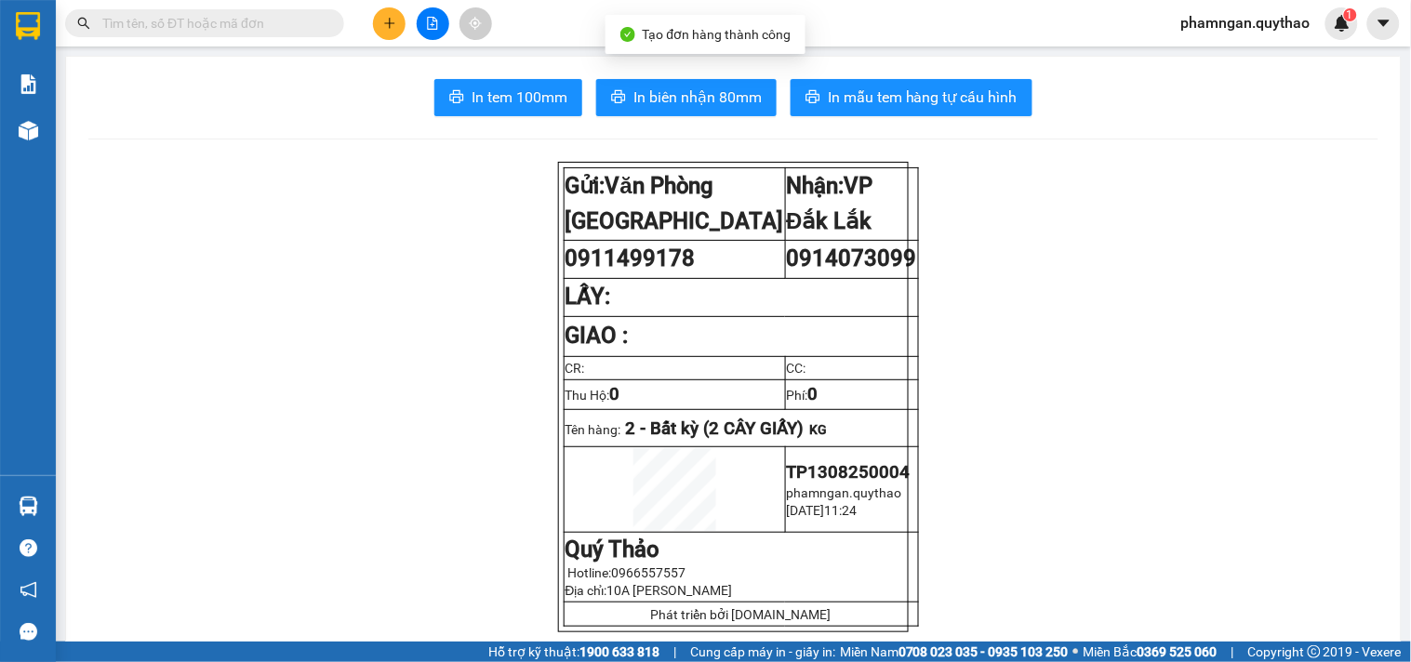
click at [454, 100] on icon "printer" at bounding box center [456, 96] width 15 height 15
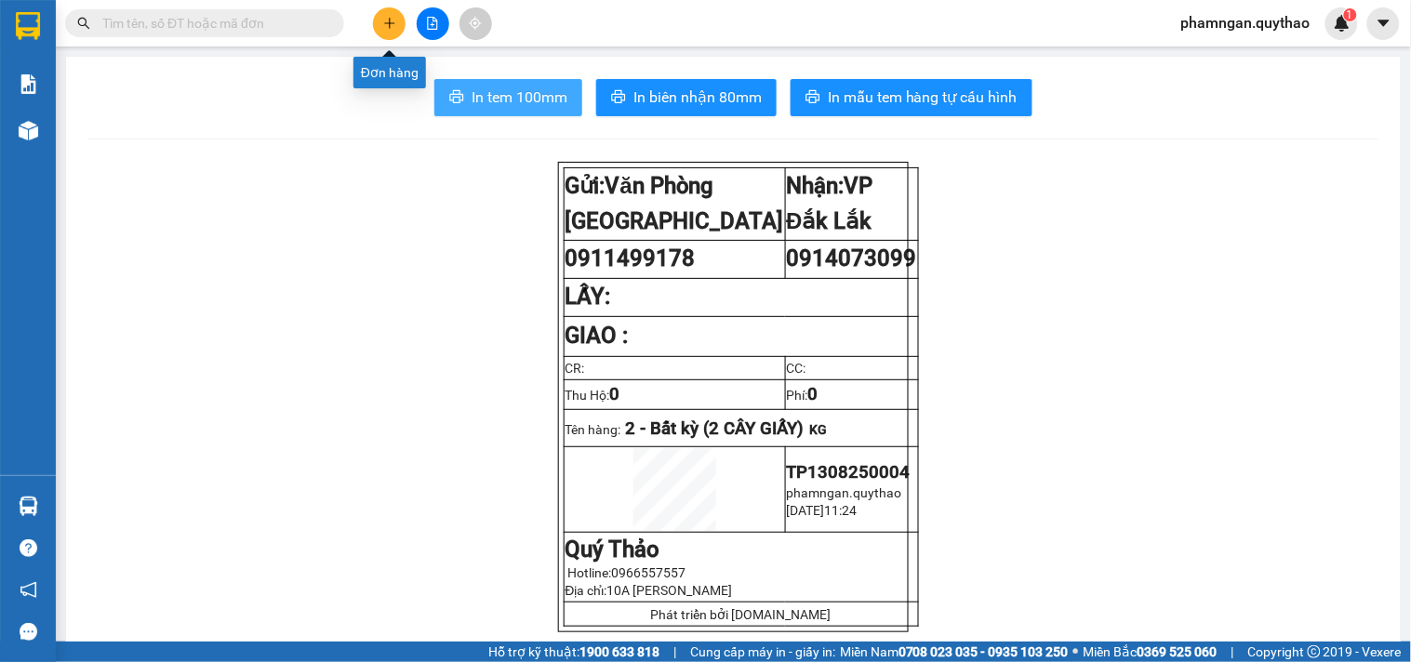
click at [403, 20] on button at bounding box center [389, 23] width 33 height 33
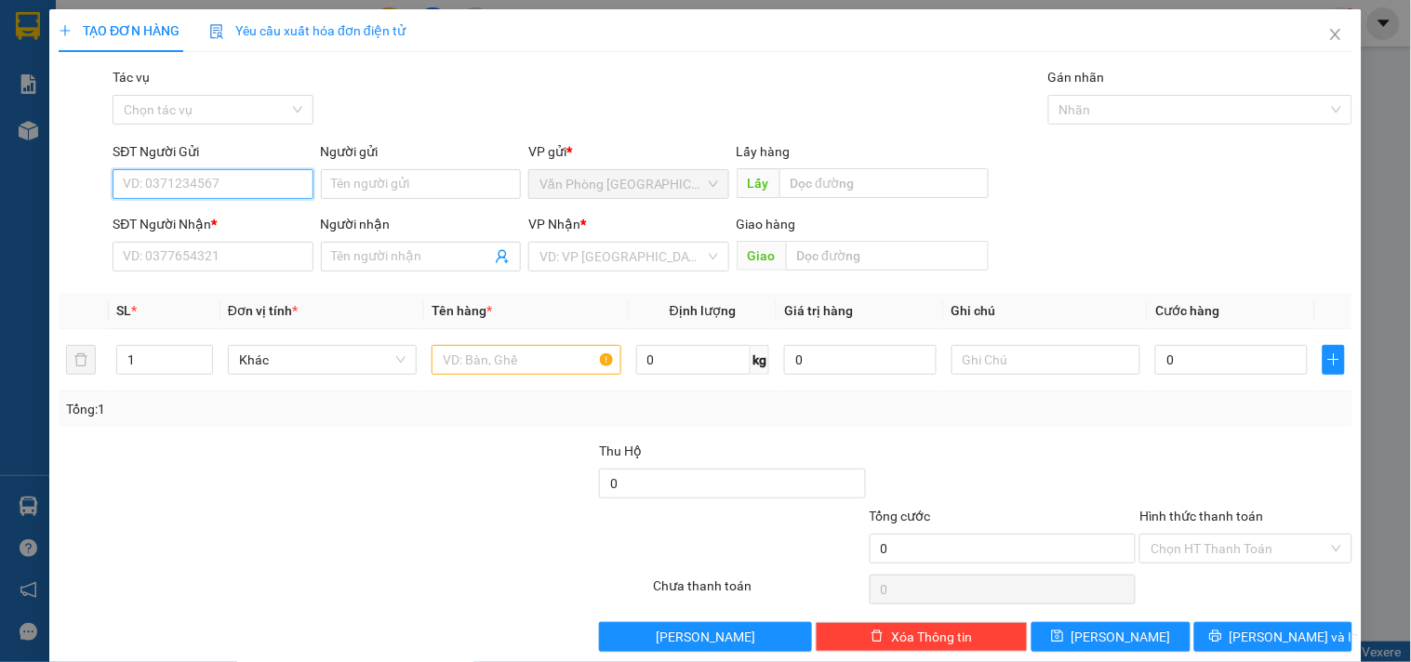
drag, startPoint x: 203, startPoint y: 186, endPoint x: 192, endPoint y: 179, distance: 12.1
click at [201, 181] on input "SĐT Người Gửi" at bounding box center [213, 184] width 200 height 30
type input "0933827471"
click at [252, 221] on div "0933827471" at bounding box center [211, 221] width 176 height 20
type input "0347131523"
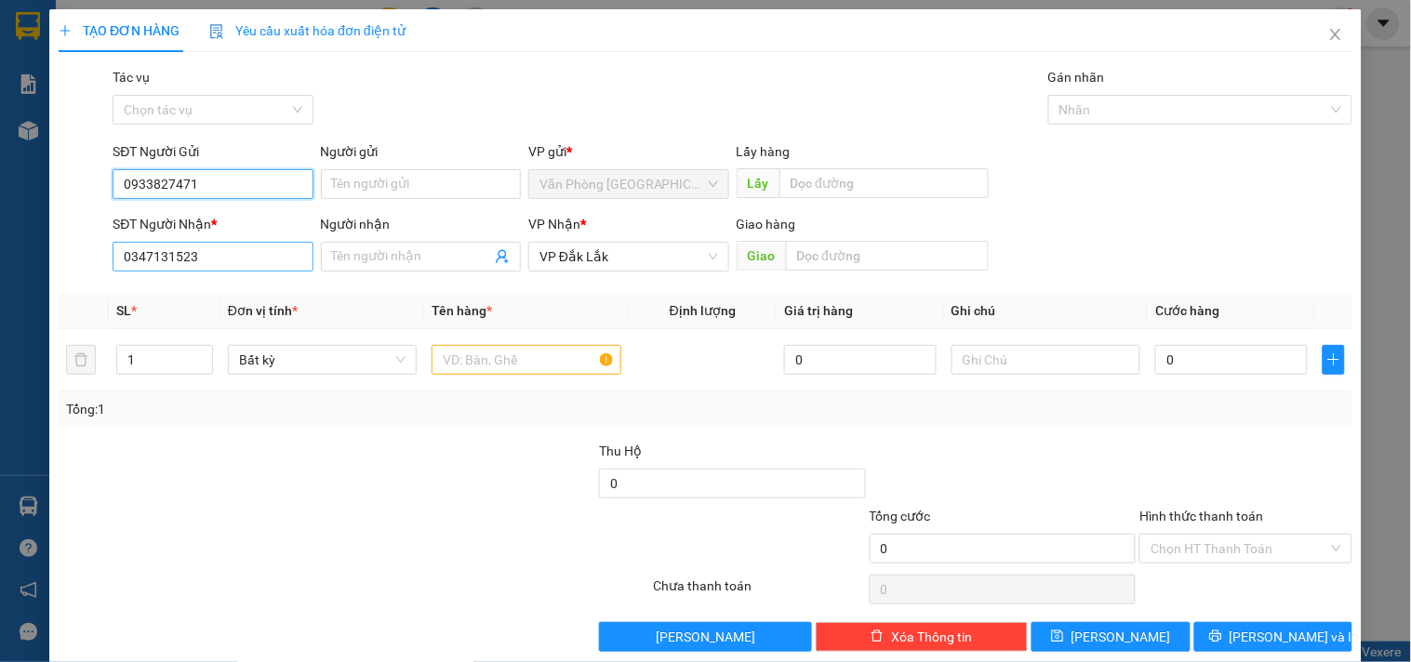
type input "0933827471"
click at [240, 260] on input "0347131523" at bounding box center [213, 257] width 200 height 30
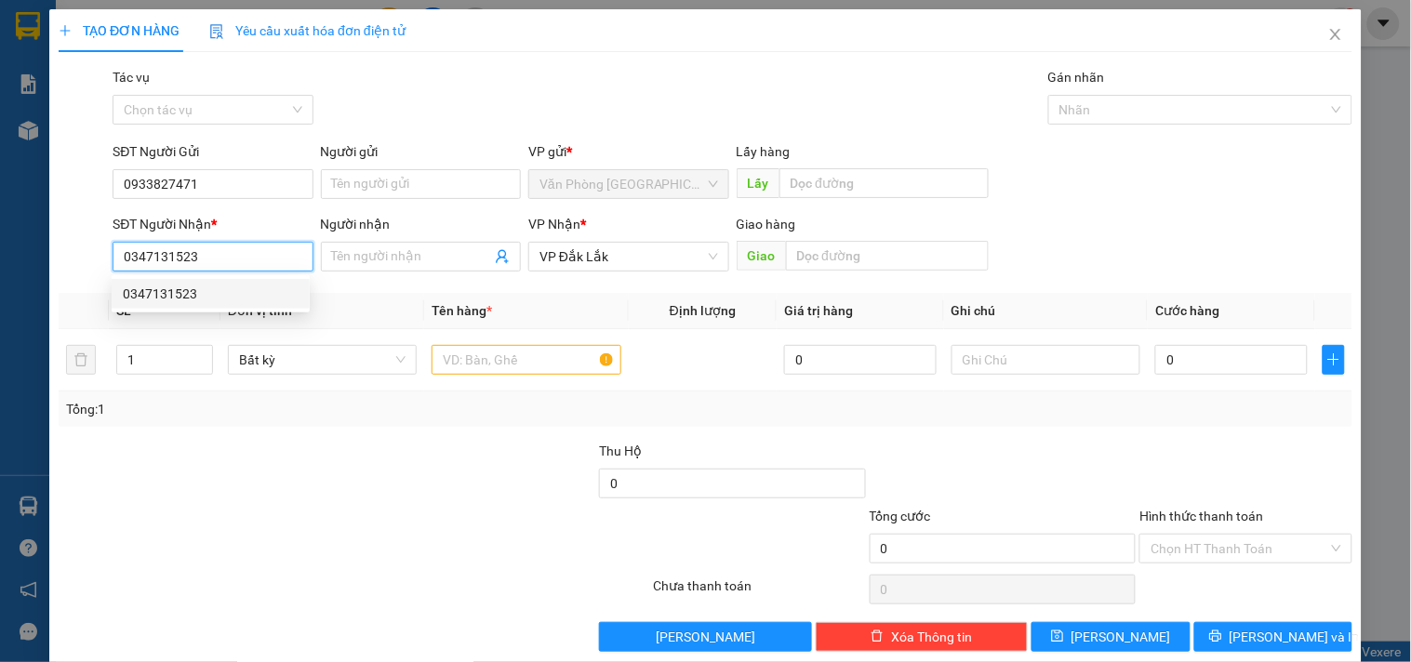
click at [205, 293] on div "0347131523" at bounding box center [211, 294] width 176 height 20
drag, startPoint x: 209, startPoint y: 254, endPoint x: 0, endPoint y: 270, distance: 209.8
click at [0, 270] on div "TẠO ĐƠN HÀNG Yêu cầu xuất hóa đơn điện tử Transit Pickup Surcharge Ids Transit …" at bounding box center [705, 331] width 1411 height 662
drag, startPoint x: 481, startPoint y: 350, endPoint x: 481, endPoint y: 339, distance: 10.2
click at [482, 347] on input "text" at bounding box center [525, 360] width 189 height 30
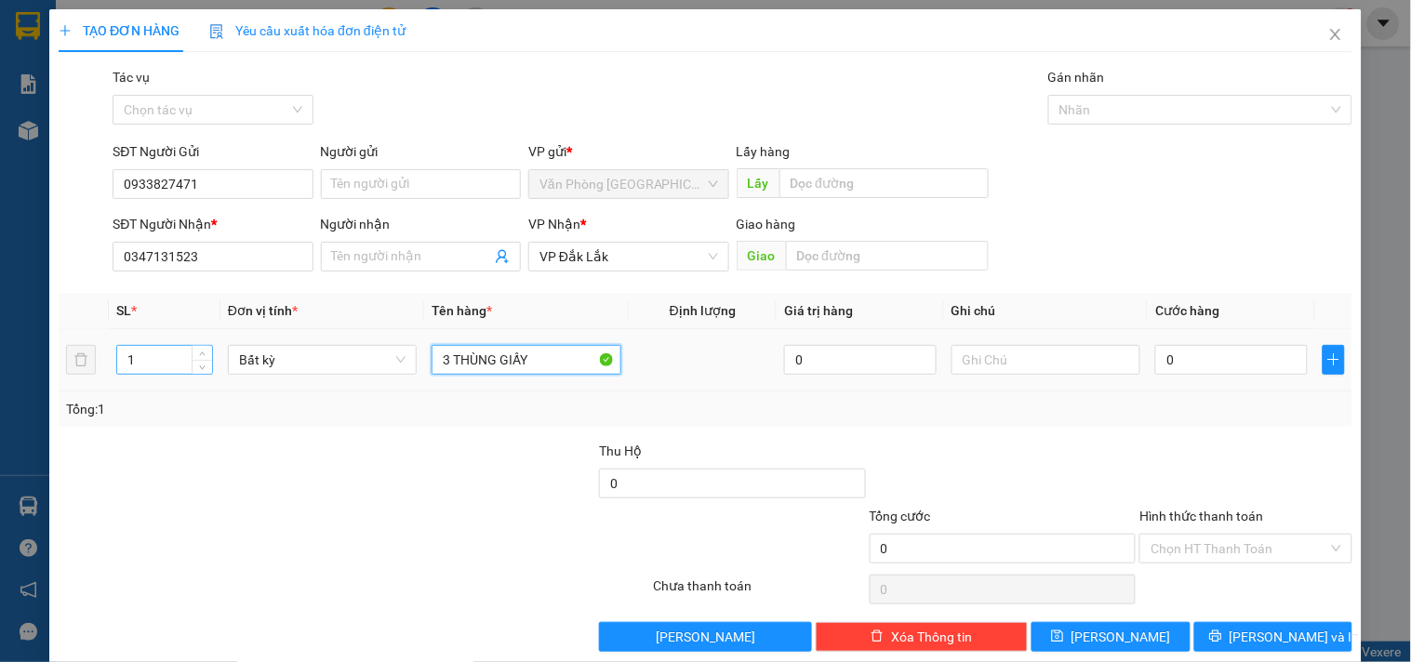
type input "3 THÙNG GIẤY"
click at [169, 366] on input "1" at bounding box center [164, 360] width 95 height 28
type input "3"
click at [1231, 360] on input "0" at bounding box center [1231, 360] width 152 height 30
type input "1"
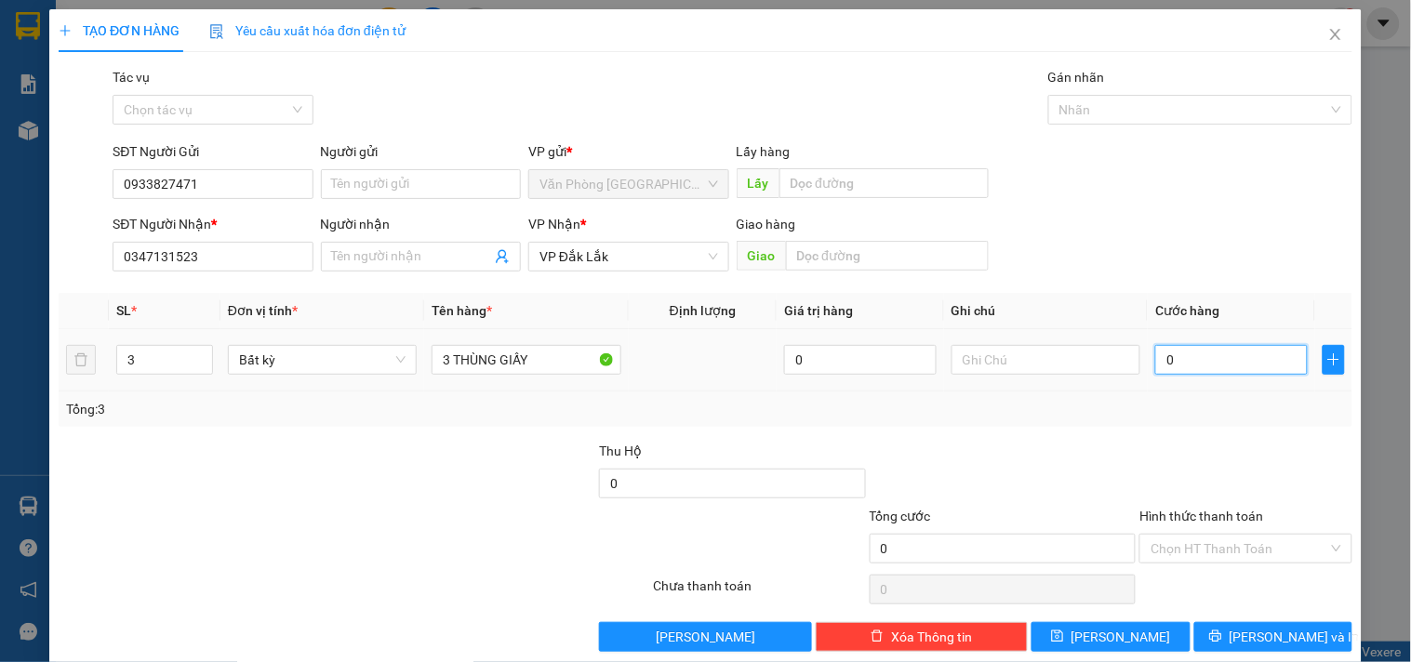
type input "1"
type input "15"
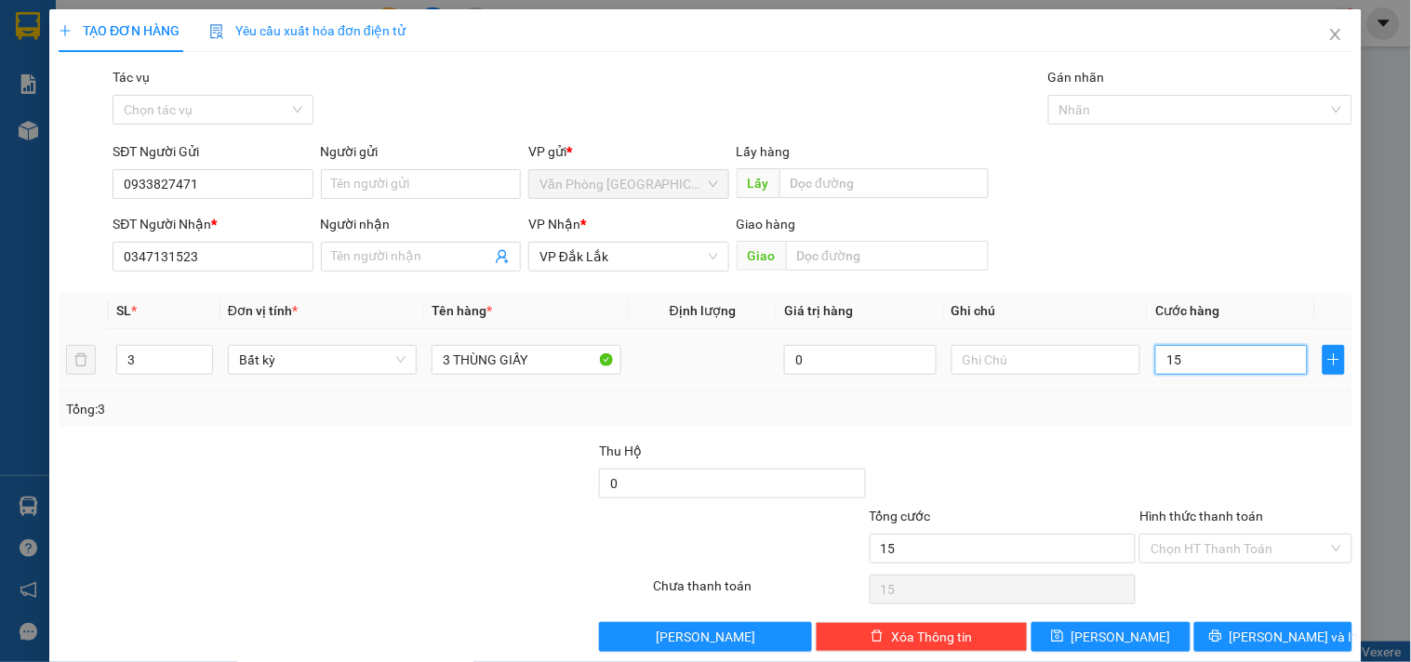
type input "150"
type input "1.500"
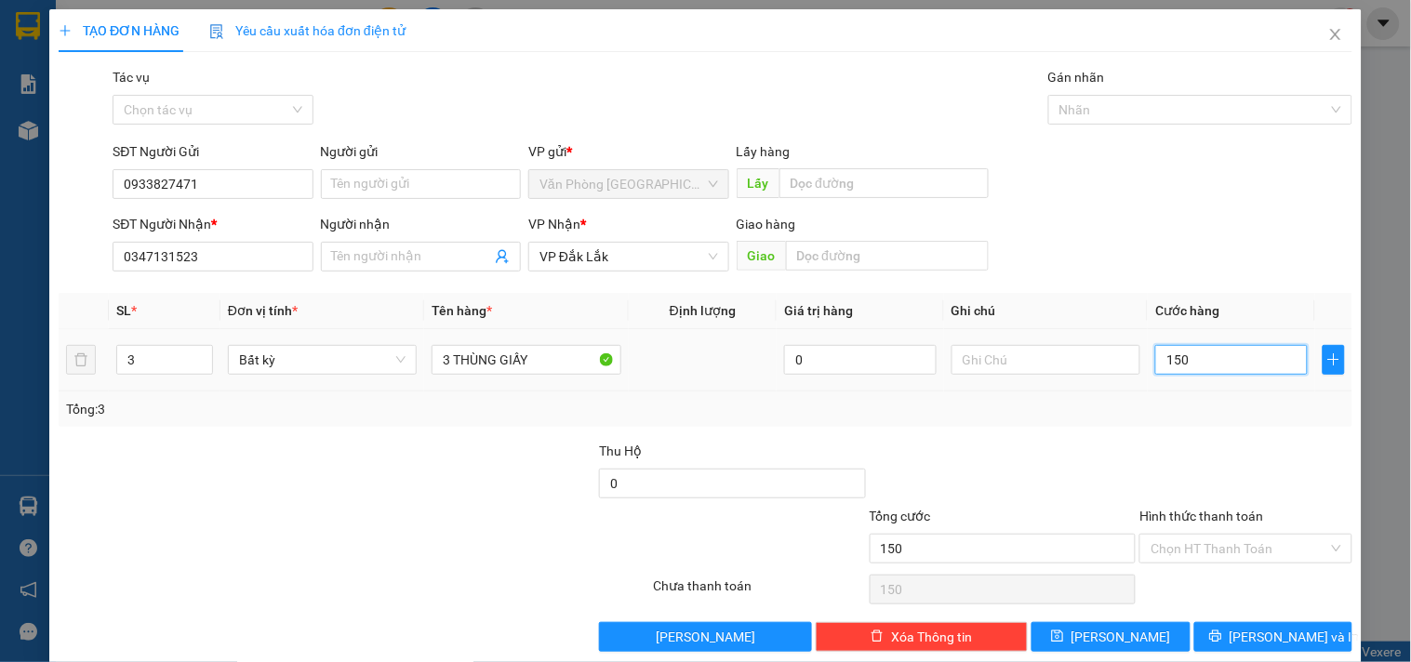
type input "1.500"
click at [1222, 542] on input "Hình thức thanh toán" at bounding box center [1238, 549] width 177 height 28
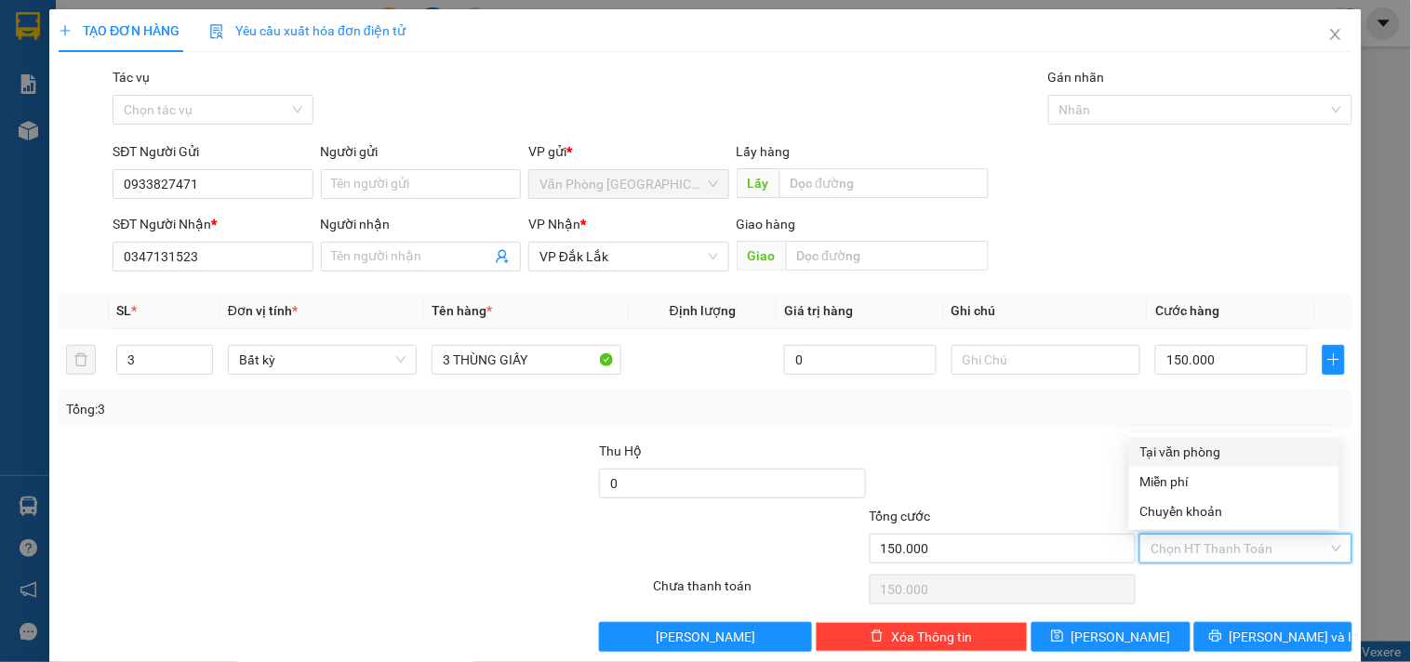
drag, startPoint x: 1200, startPoint y: 443, endPoint x: 1243, endPoint y: 598, distance: 161.3
click at [1200, 446] on div "Tại văn phòng" at bounding box center [1234, 452] width 188 height 20
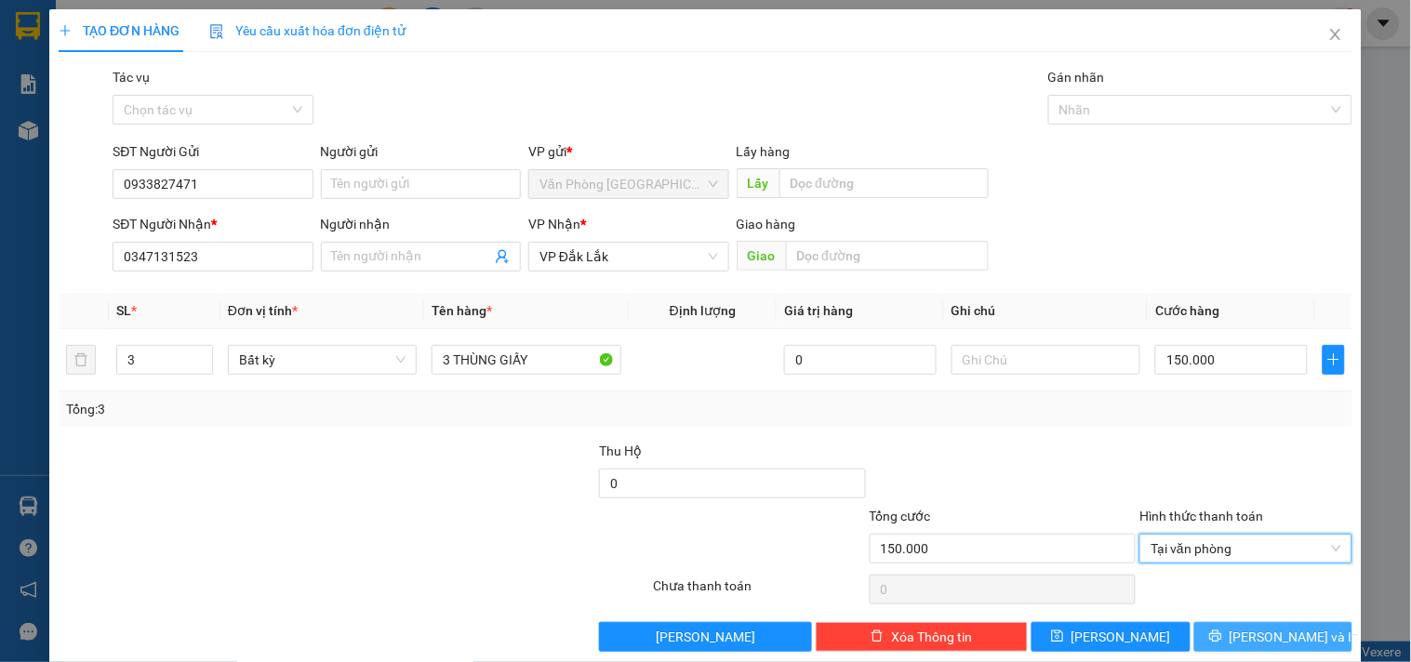
click at [1239, 630] on button "[PERSON_NAME] và In" at bounding box center [1273, 637] width 158 height 30
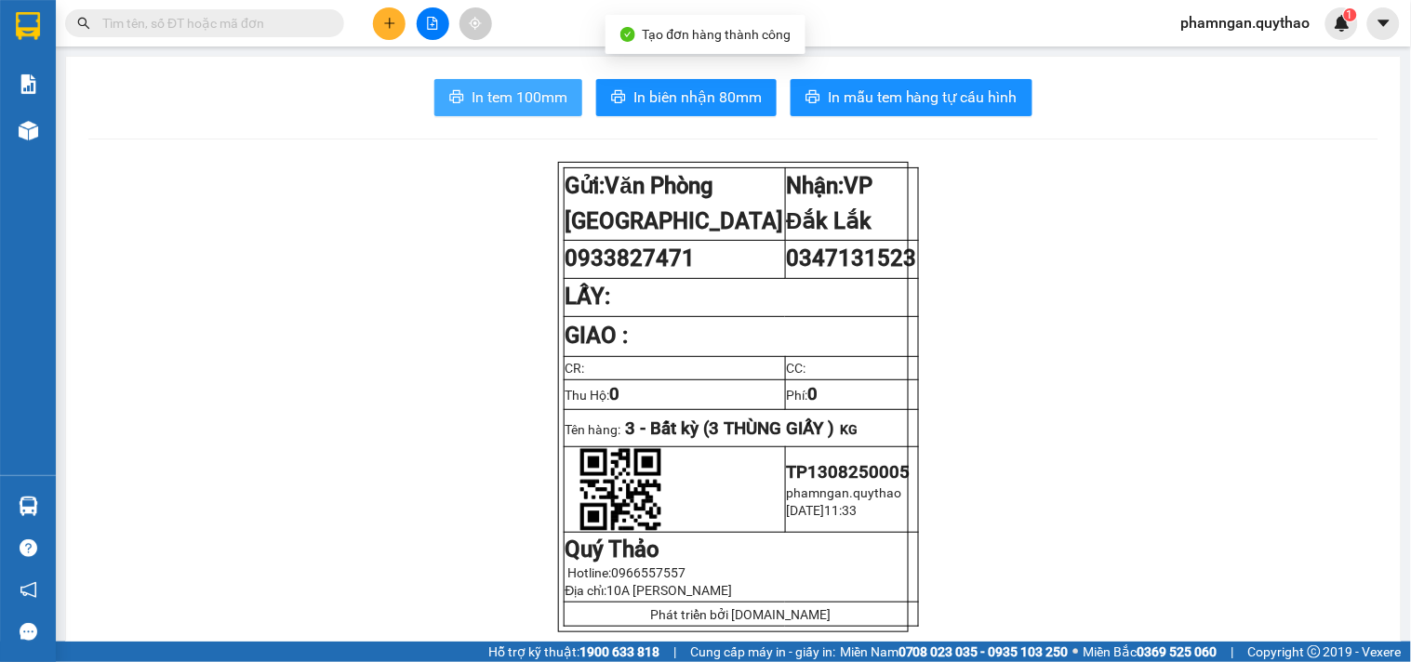
click at [536, 106] on span "In tem 100mm" at bounding box center [519, 97] width 96 height 23
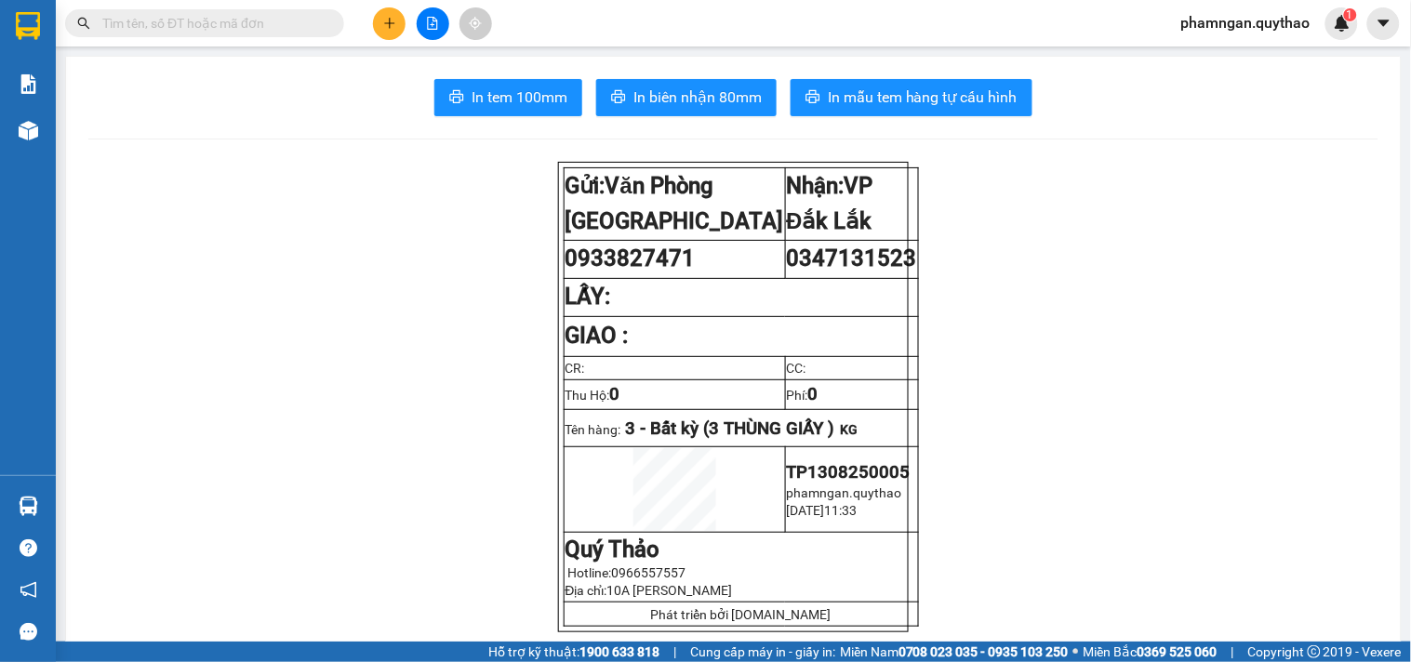
click at [387, 21] on icon "plus" at bounding box center [389, 23] width 13 height 13
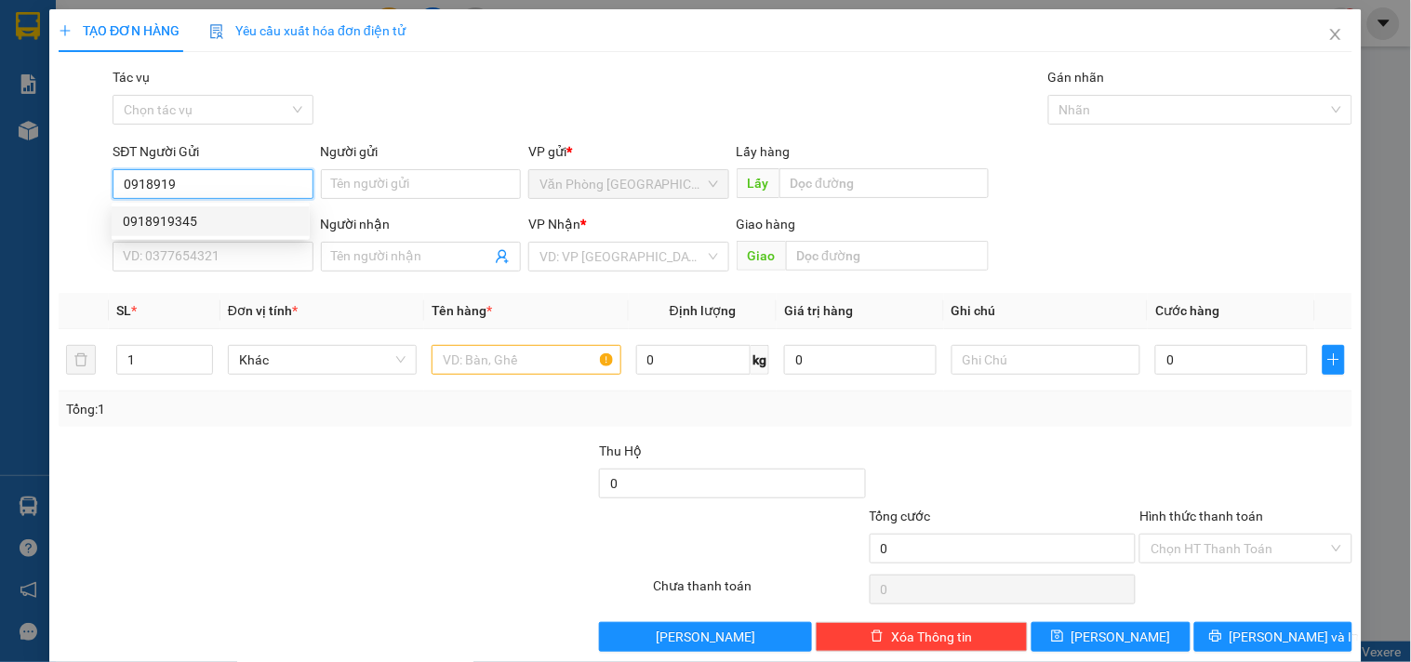
click at [218, 215] on div "0918919345" at bounding box center [211, 221] width 176 height 20
type input "0918919345"
type input "0376168993"
type input "0918919345"
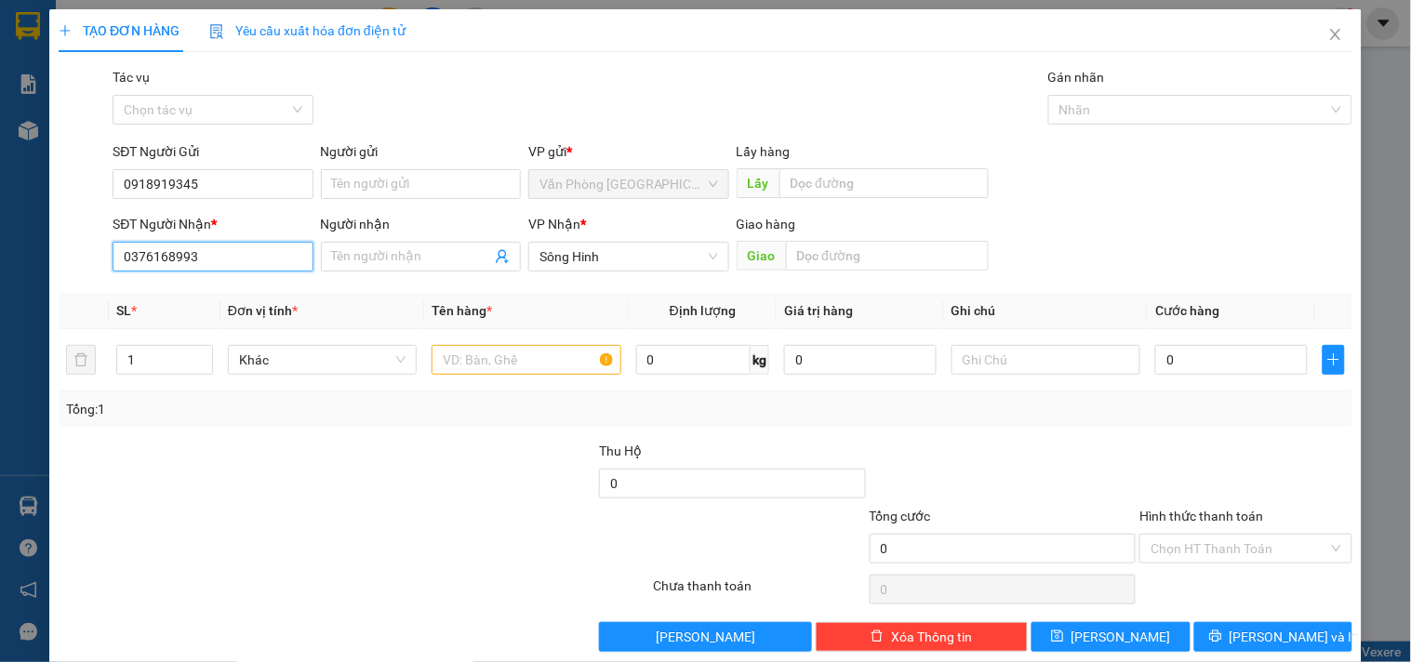
click at [200, 252] on input "0376168993" at bounding box center [213, 257] width 200 height 30
click at [481, 364] on input "text" at bounding box center [525, 360] width 189 height 30
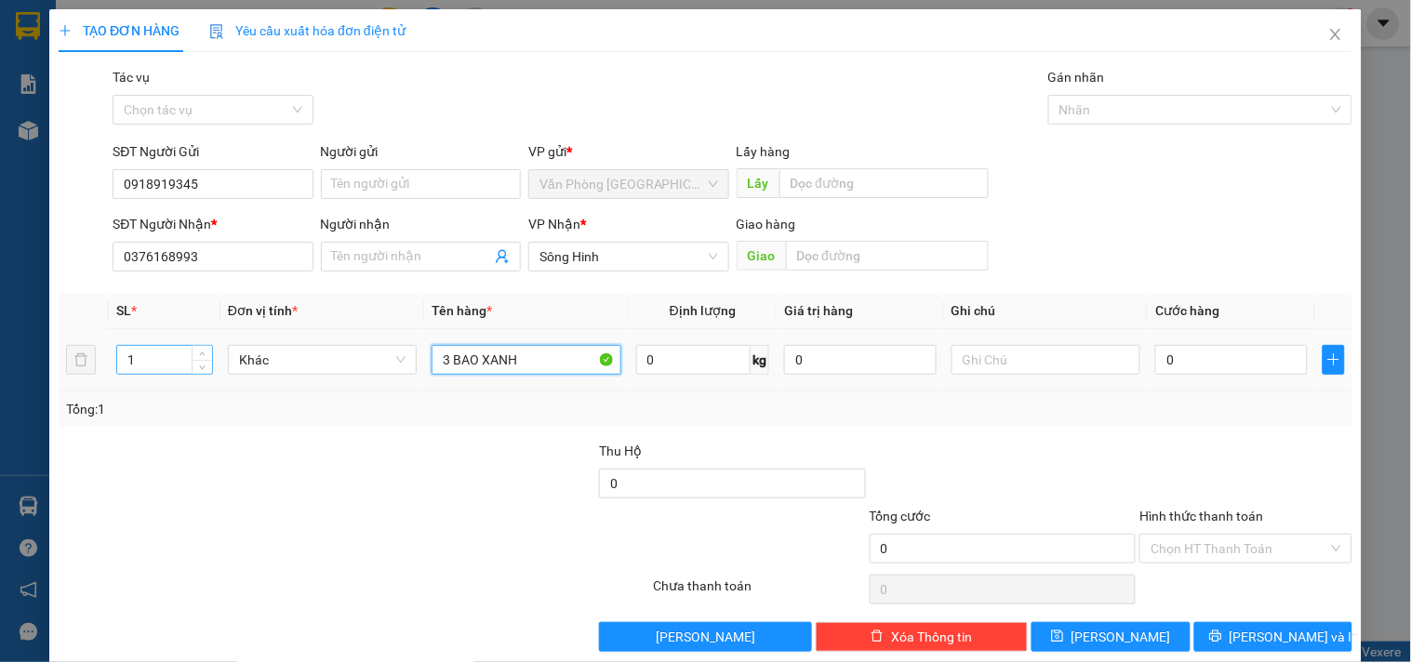
type input "3 BAO XANH"
click at [156, 368] on input "1" at bounding box center [164, 360] width 95 height 28
type input "3"
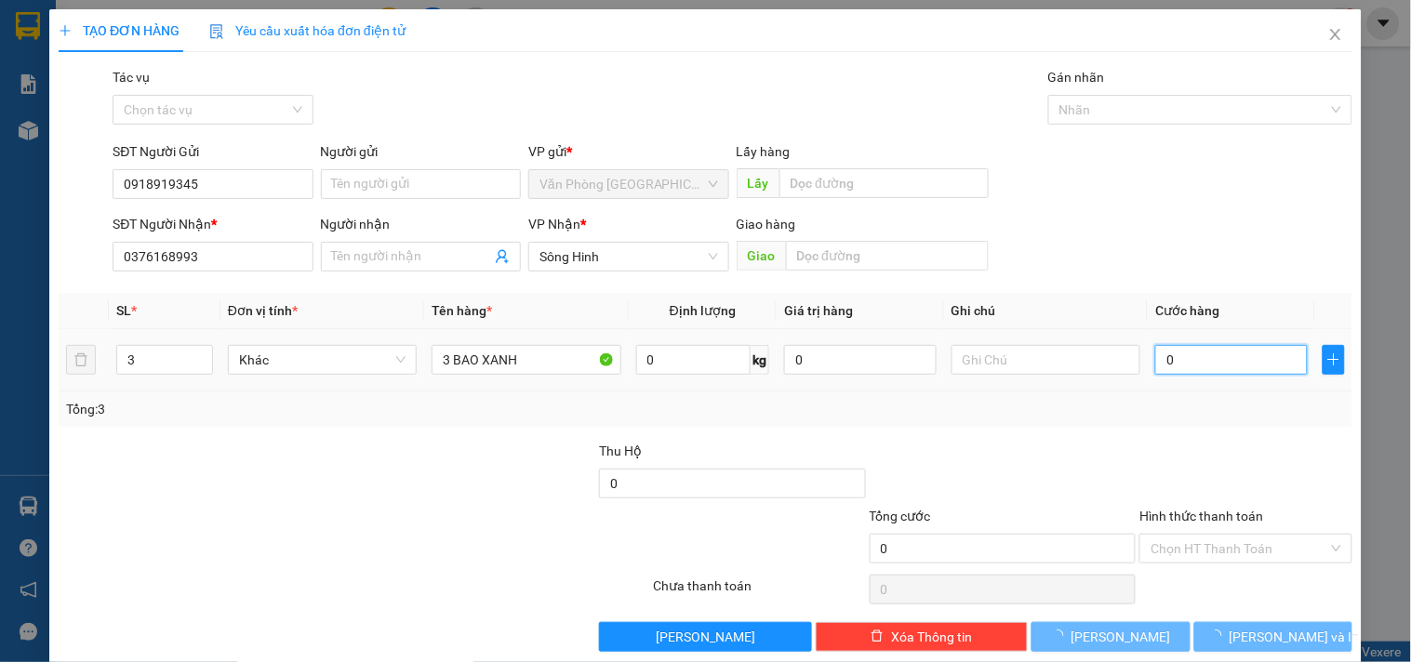
click at [1253, 358] on input "0" at bounding box center [1231, 360] width 152 height 30
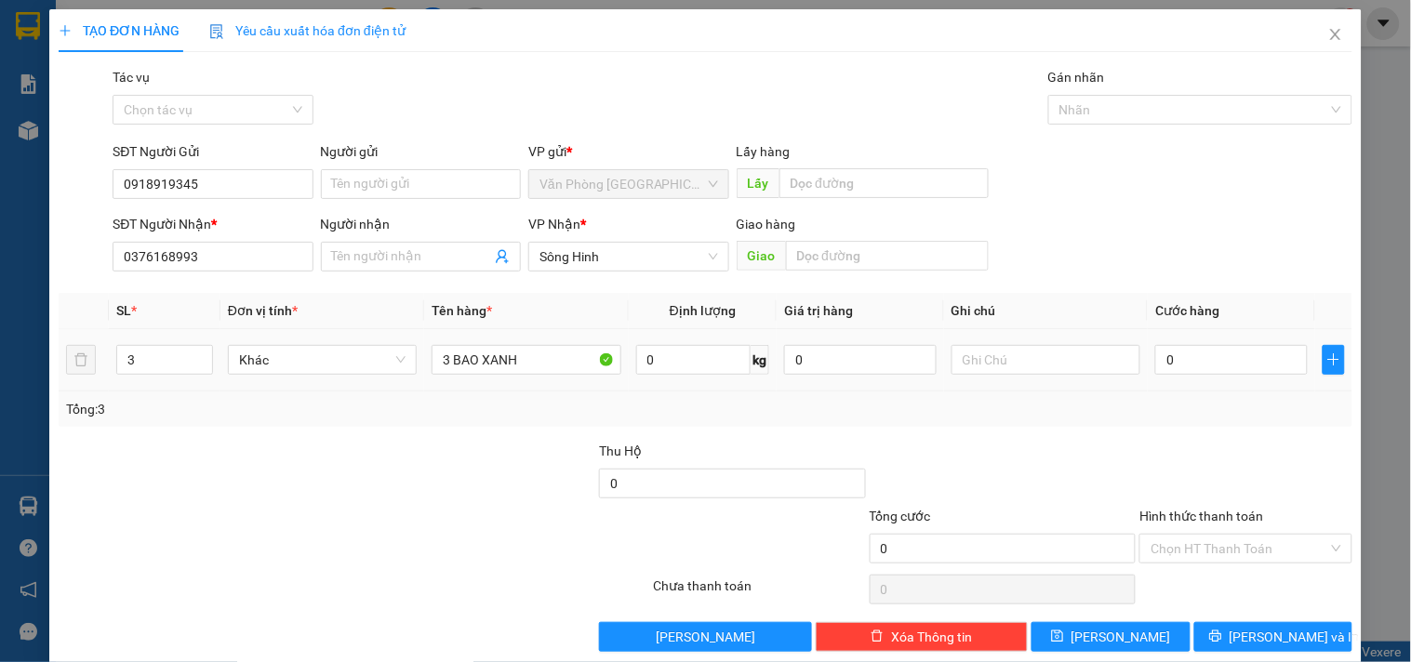
click at [1194, 376] on div "0" at bounding box center [1231, 359] width 152 height 37
click at [1198, 375] on input "0" at bounding box center [1231, 360] width 152 height 30
type input "3"
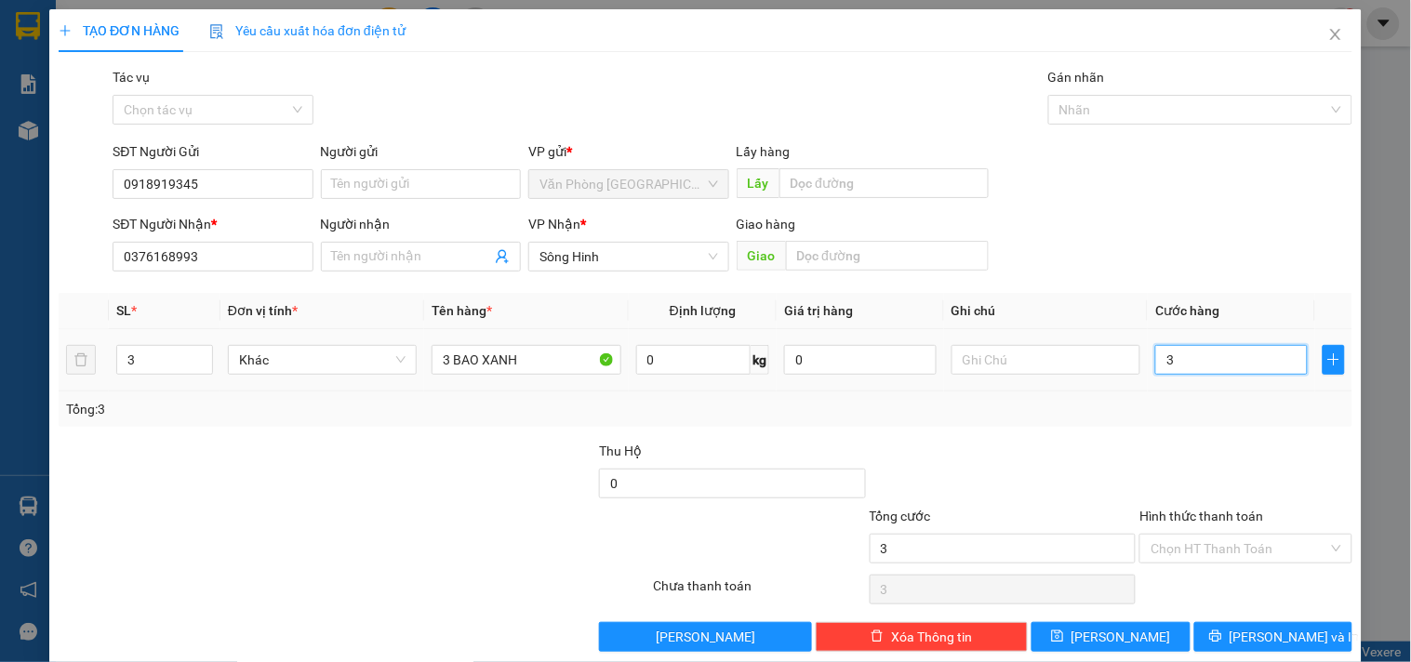
type input "30"
type input "300"
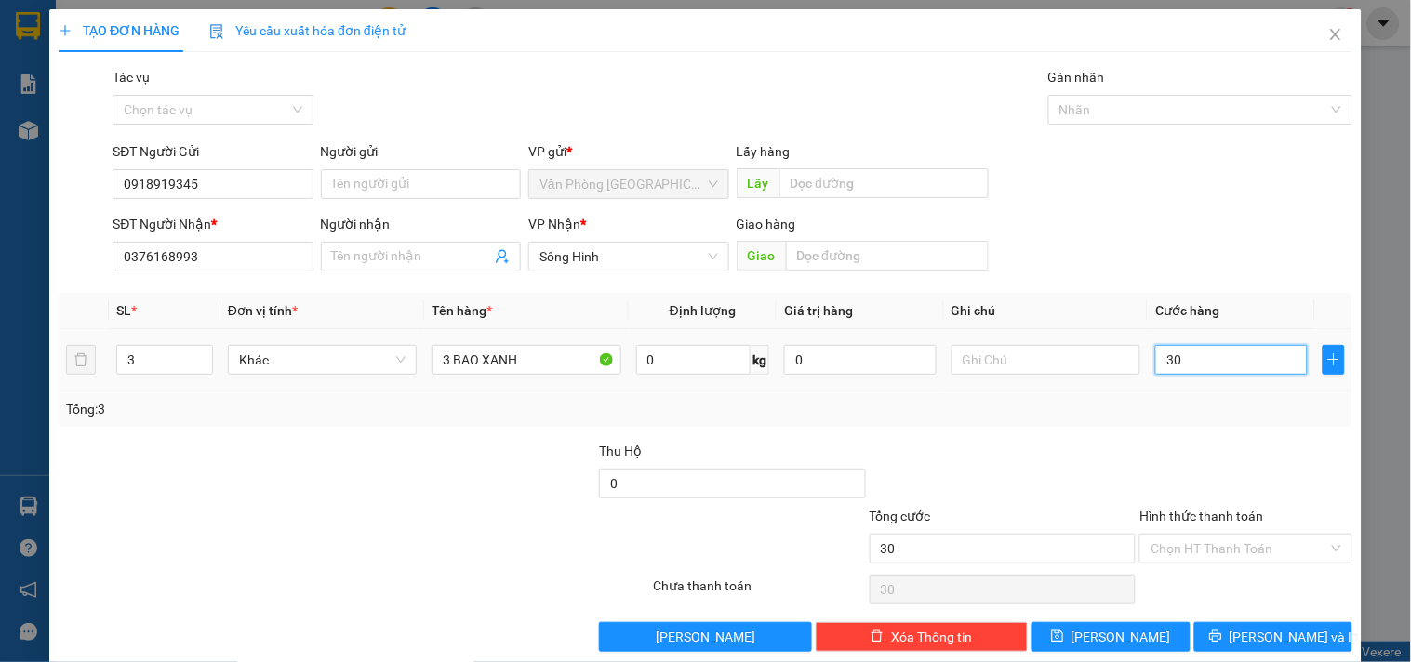
type input "300"
type input "30"
type input "3"
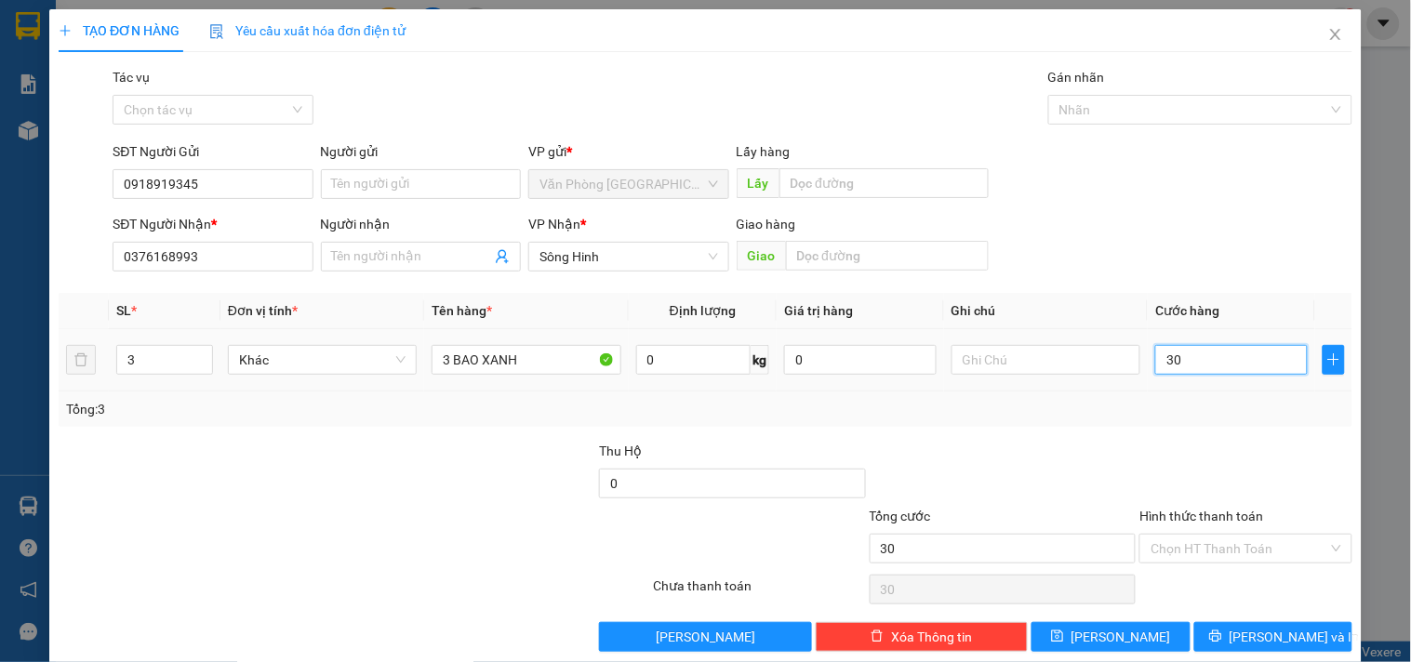
type input "3"
type input "33"
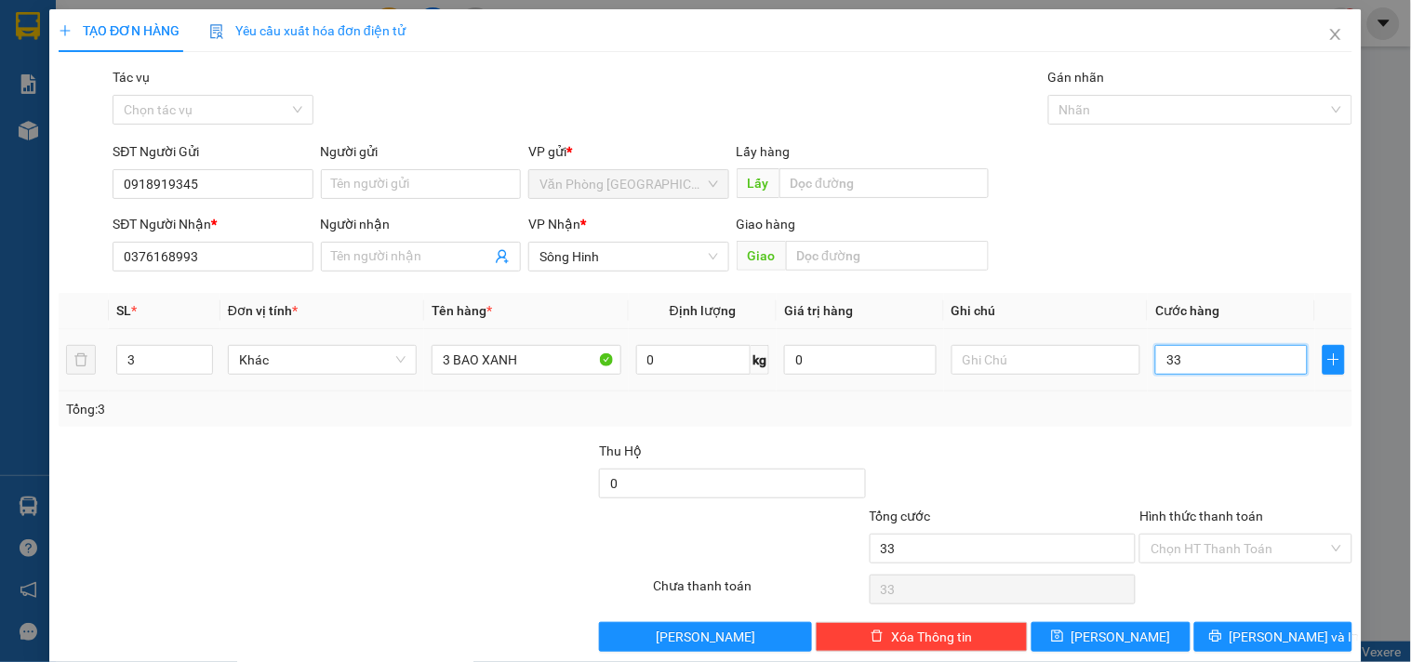
type input "330"
type input "3.300"
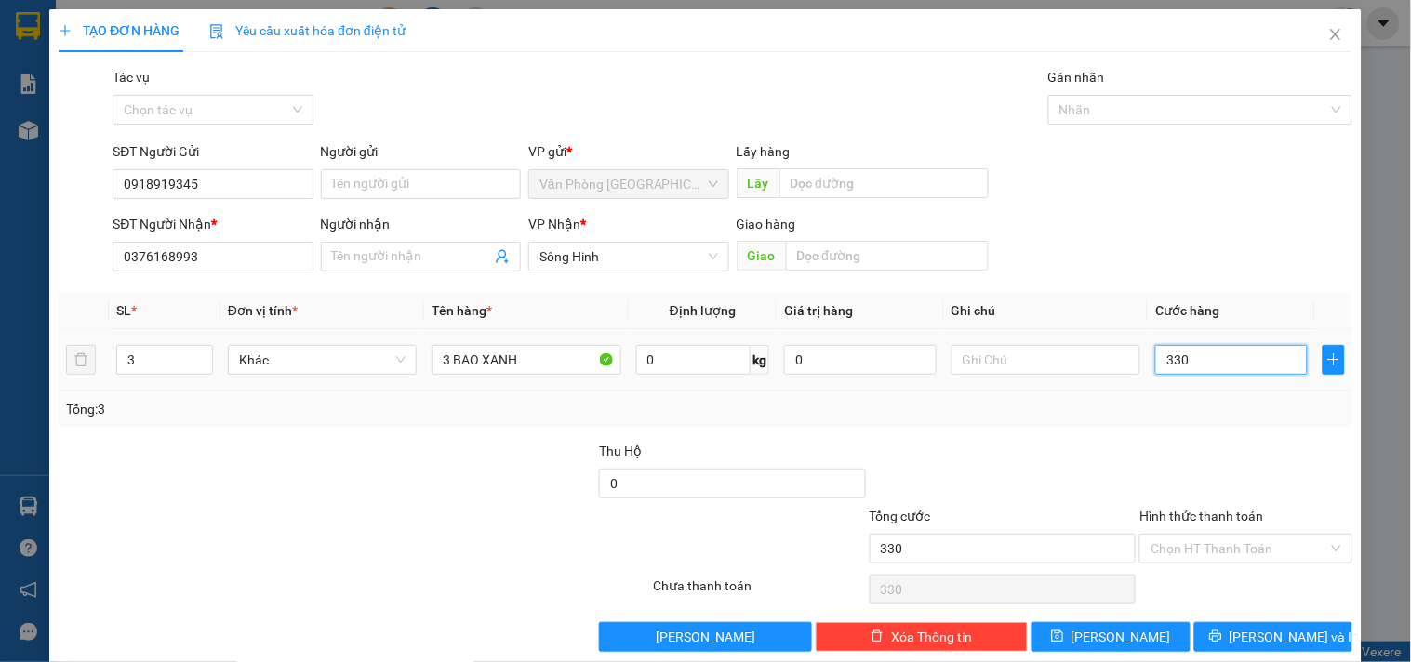
type input "3.300"
type input "33.000"
type input "330.000"
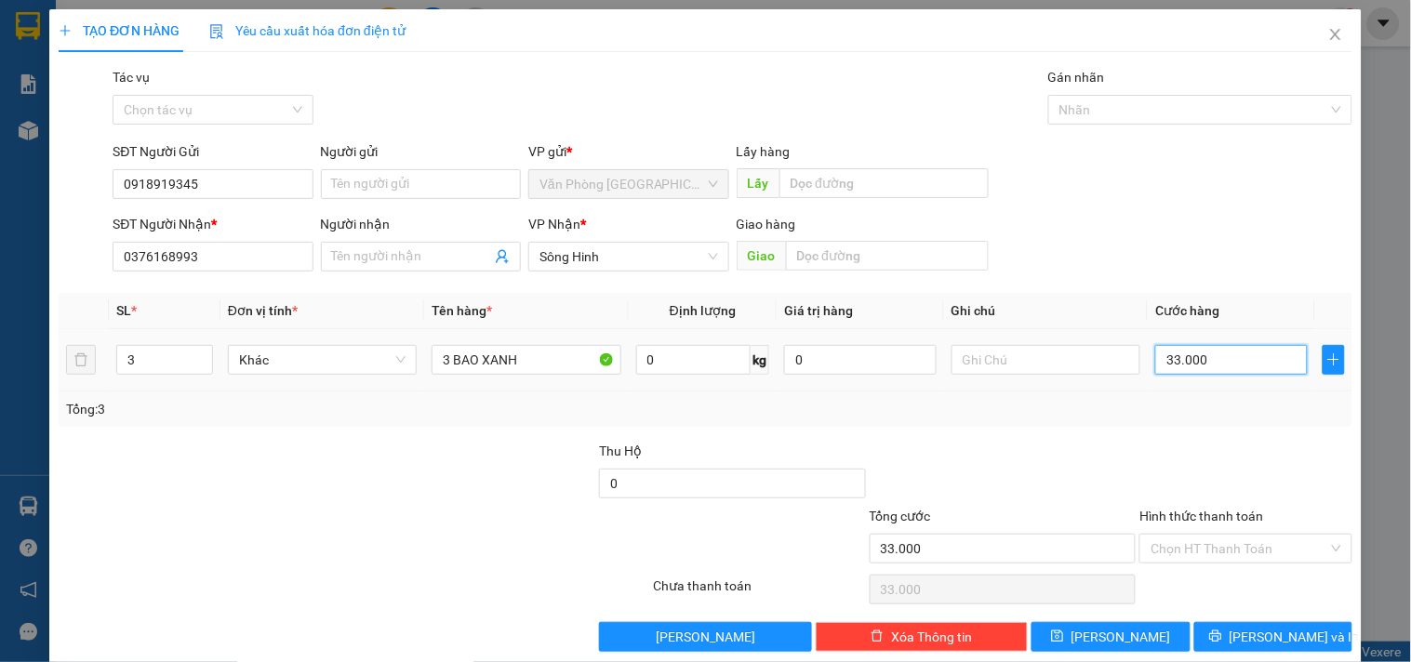
type input "330.000"
click at [1250, 551] on input "Hình thức thanh toán" at bounding box center [1238, 549] width 177 height 28
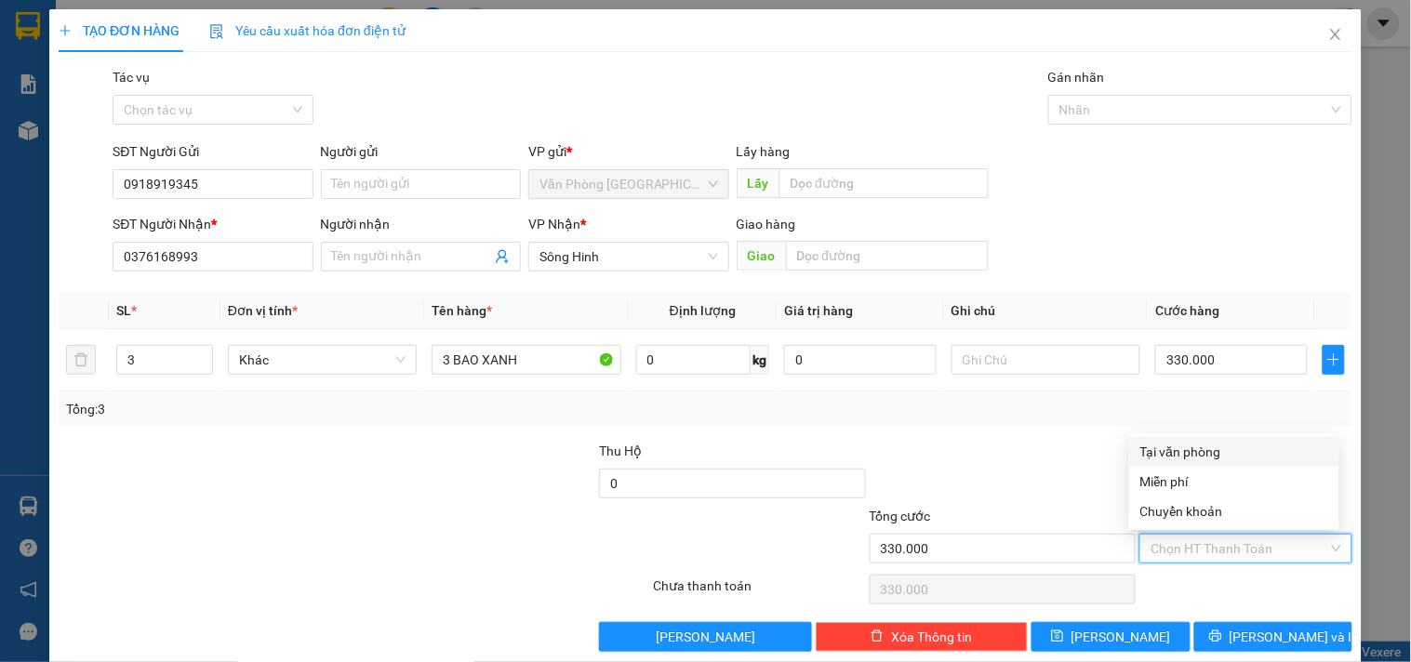
click at [1202, 457] on div "Tại văn phòng" at bounding box center [1234, 452] width 188 height 20
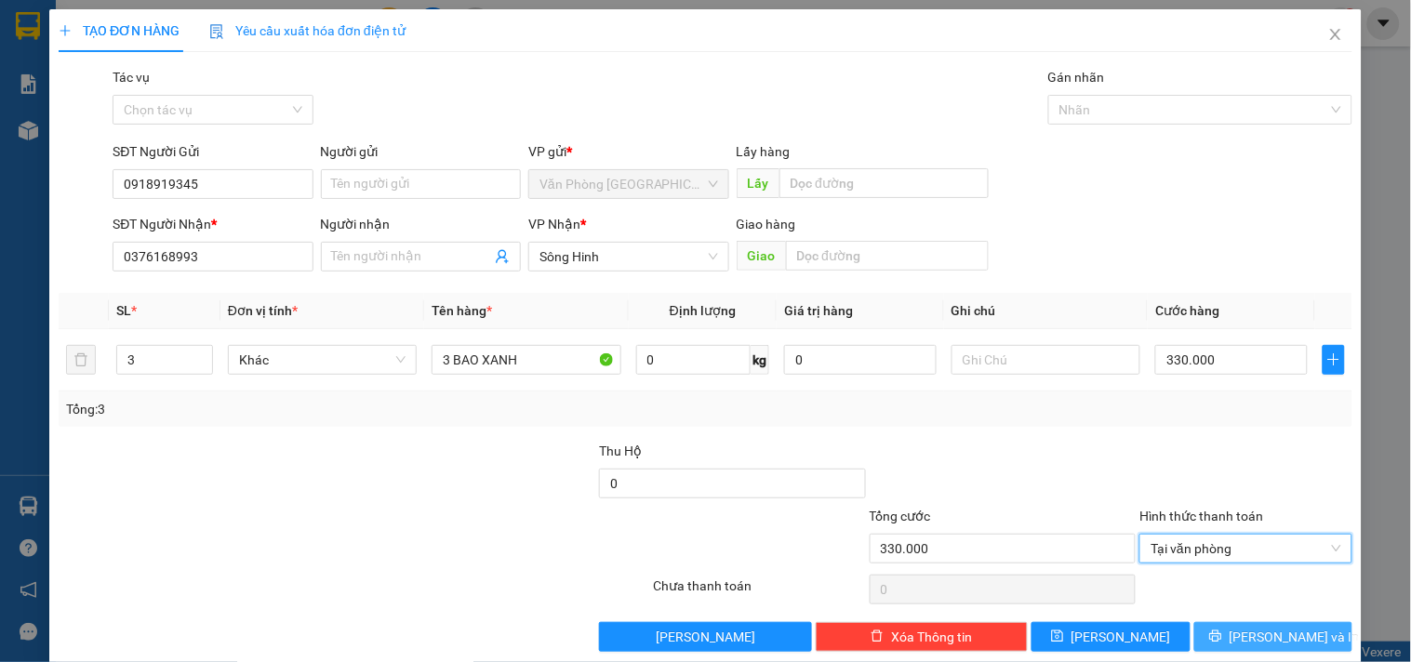
click at [1242, 632] on span "[PERSON_NAME] và In" at bounding box center [1294, 637] width 130 height 20
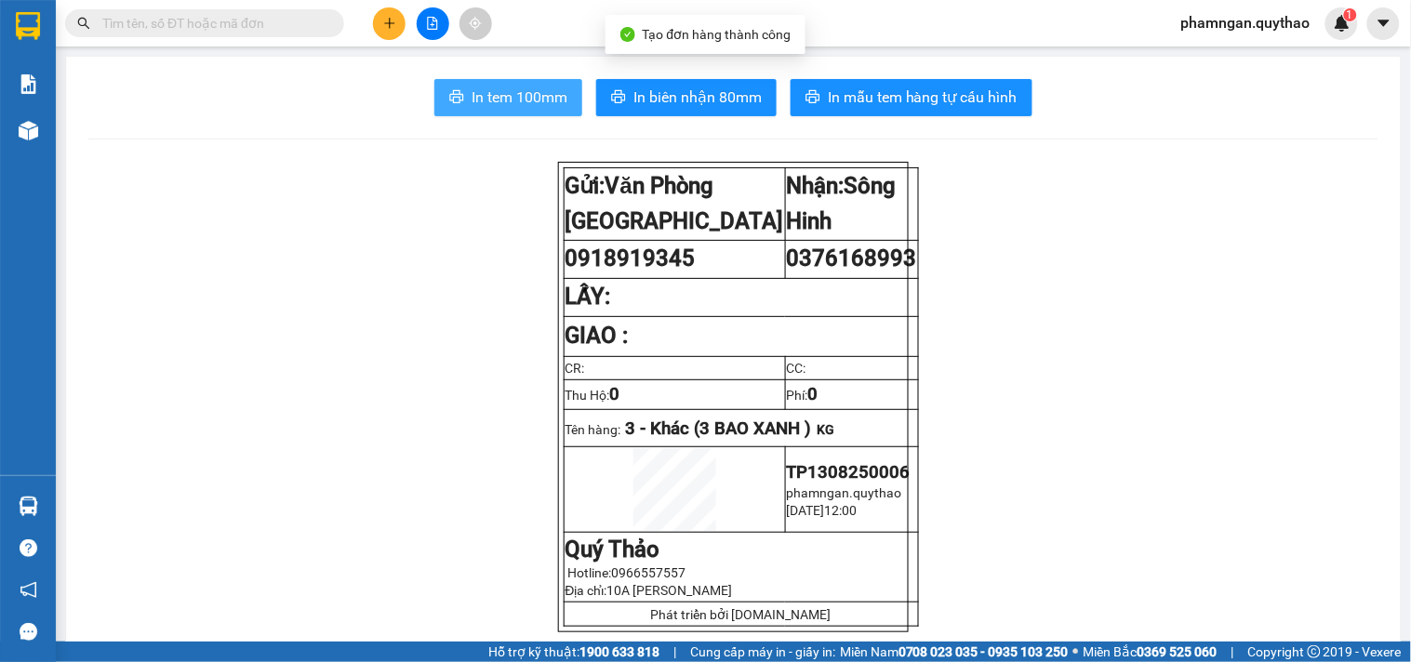
click at [526, 99] on span "In tem 100mm" at bounding box center [519, 97] width 96 height 23
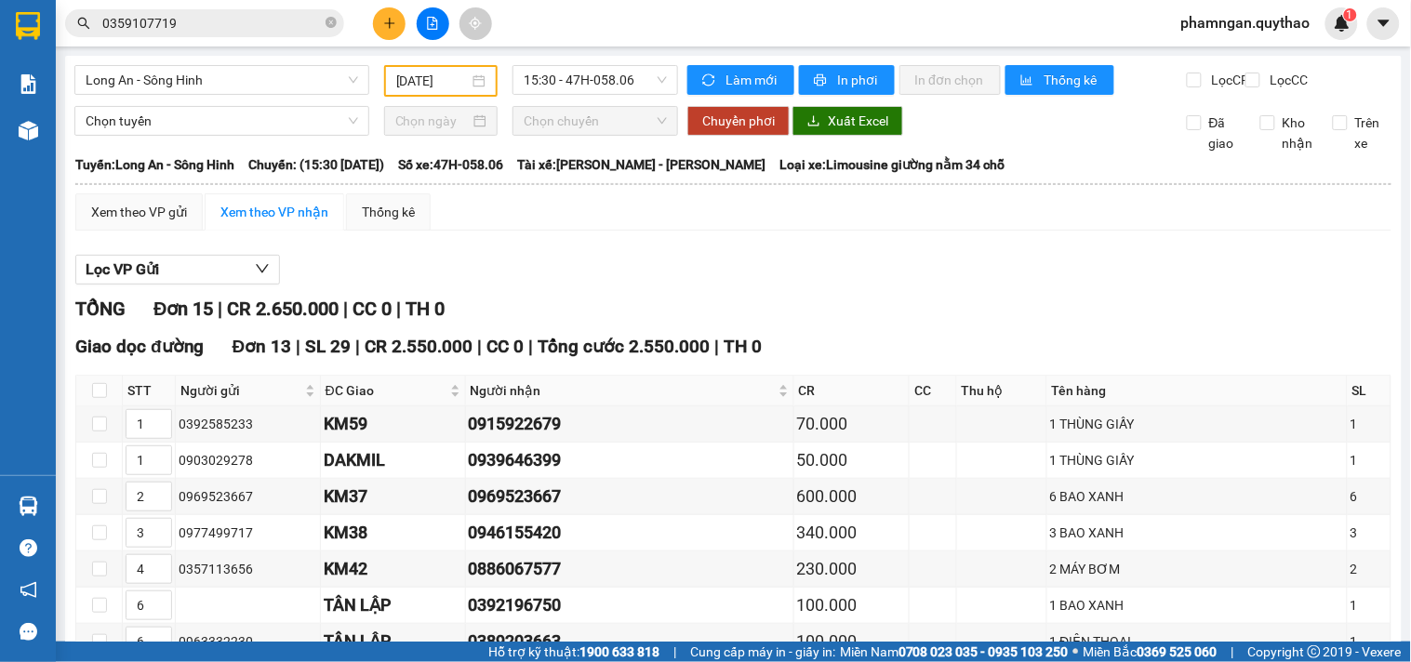
drag, startPoint x: 332, startPoint y: 21, endPoint x: 254, endPoint y: 23, distance: 78.1
click at [326, 21] on icon "close-circle" at bounding box center [330, 22] width 11 height 11
click at [244, 23] on input "text" at bounding box center [211, 23] width 219 height 20
paste input "0914073099"
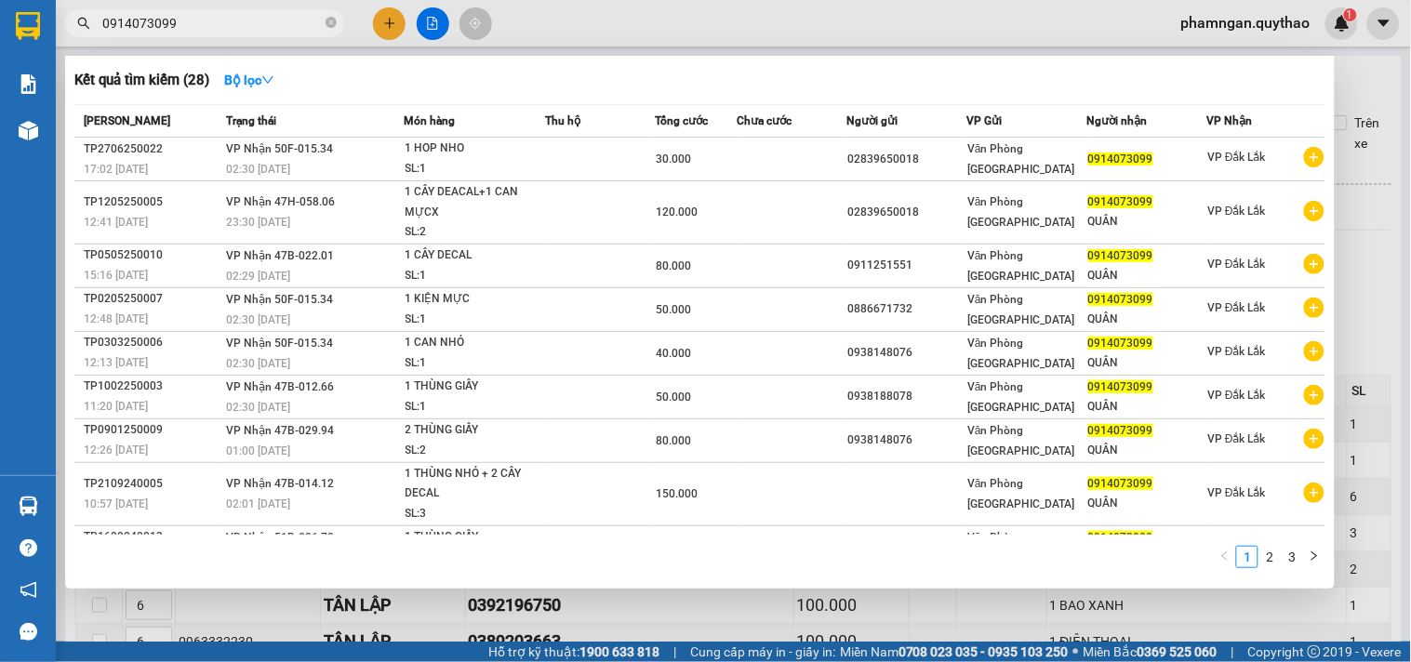
type input "0914073099"
drag, startPoint x: 333, startPoint y: 19, endPoint x: 239, endPoint y: 29, distance: 94.5
click at [331, 19] on icon "close-circle" at bounding box center [330, 22] width 11 height 11
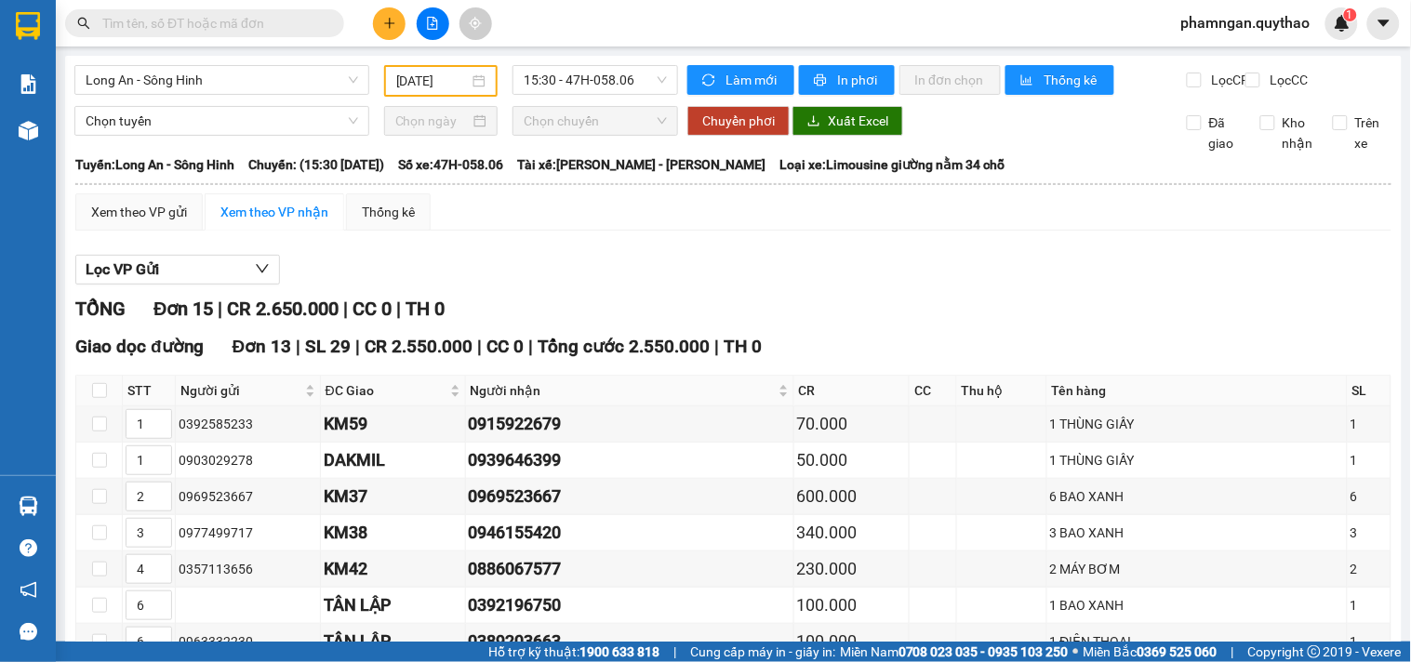
click at [228, 29] on input "text" at bounding box center [211, 23] width 219 height 20
paste input "0347131523"
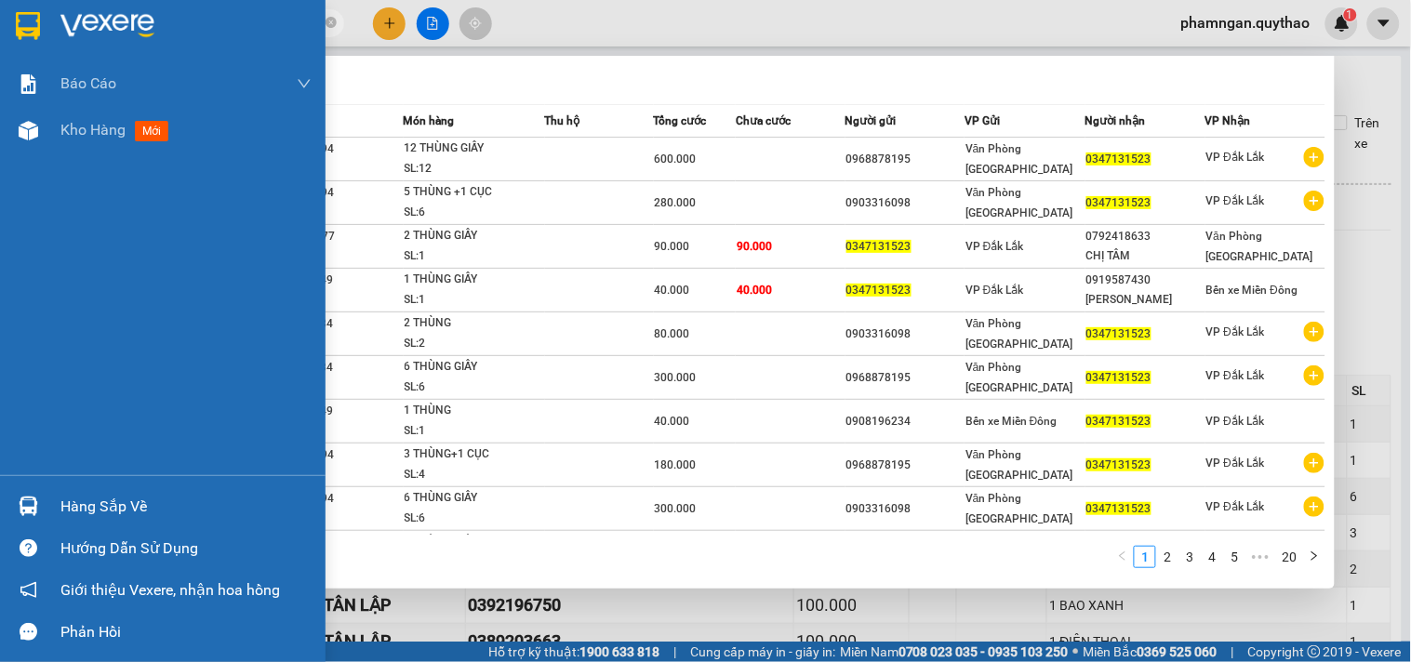
drag, startPoint x: 223, startPoint y: 22, endPoint x: 0, endPoint y: 40, distance: 223.9
click at [0, 40] on section "Kết quả tìm kiếm ( 192 ) Bộ lọc Mã ĐH Trạng thái Món hàng Thu hộ Tổng cước Chưa…" at bounding box center [705, 331] width 1411 height 662
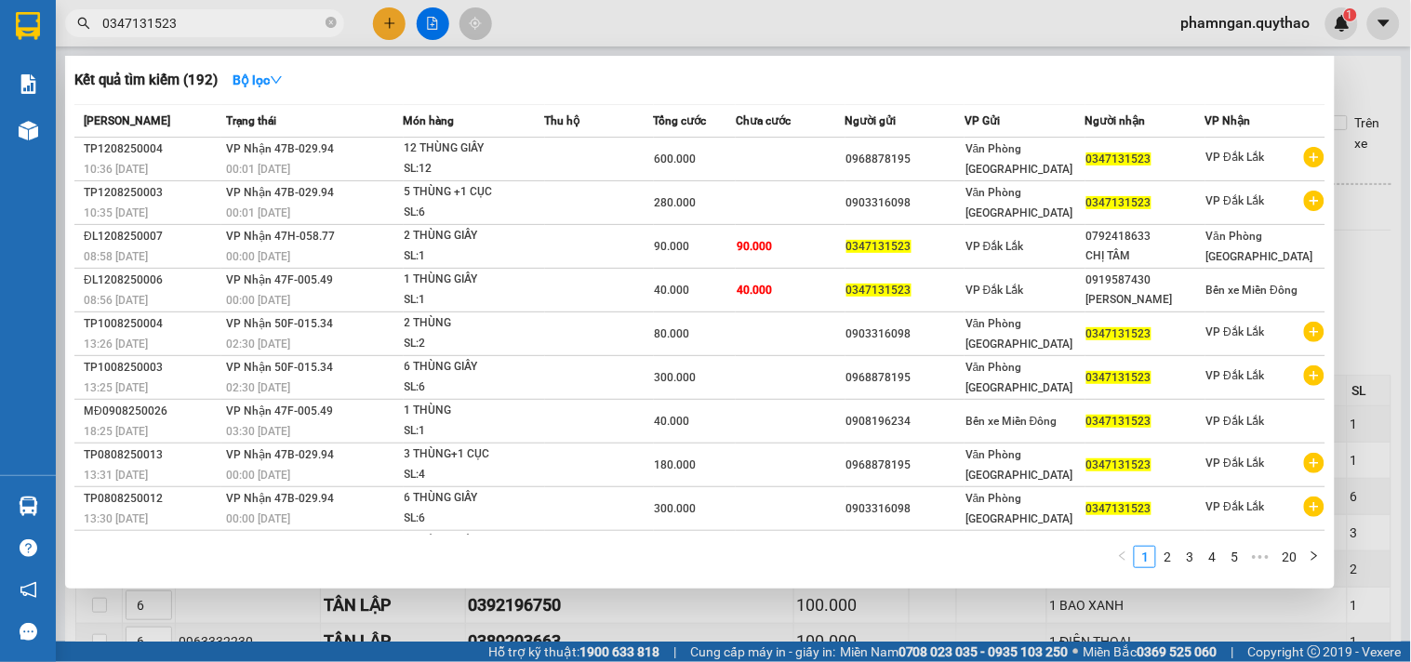
type input "0347131523"
